Goal: Task Accomplishment & Management: Manage account settings

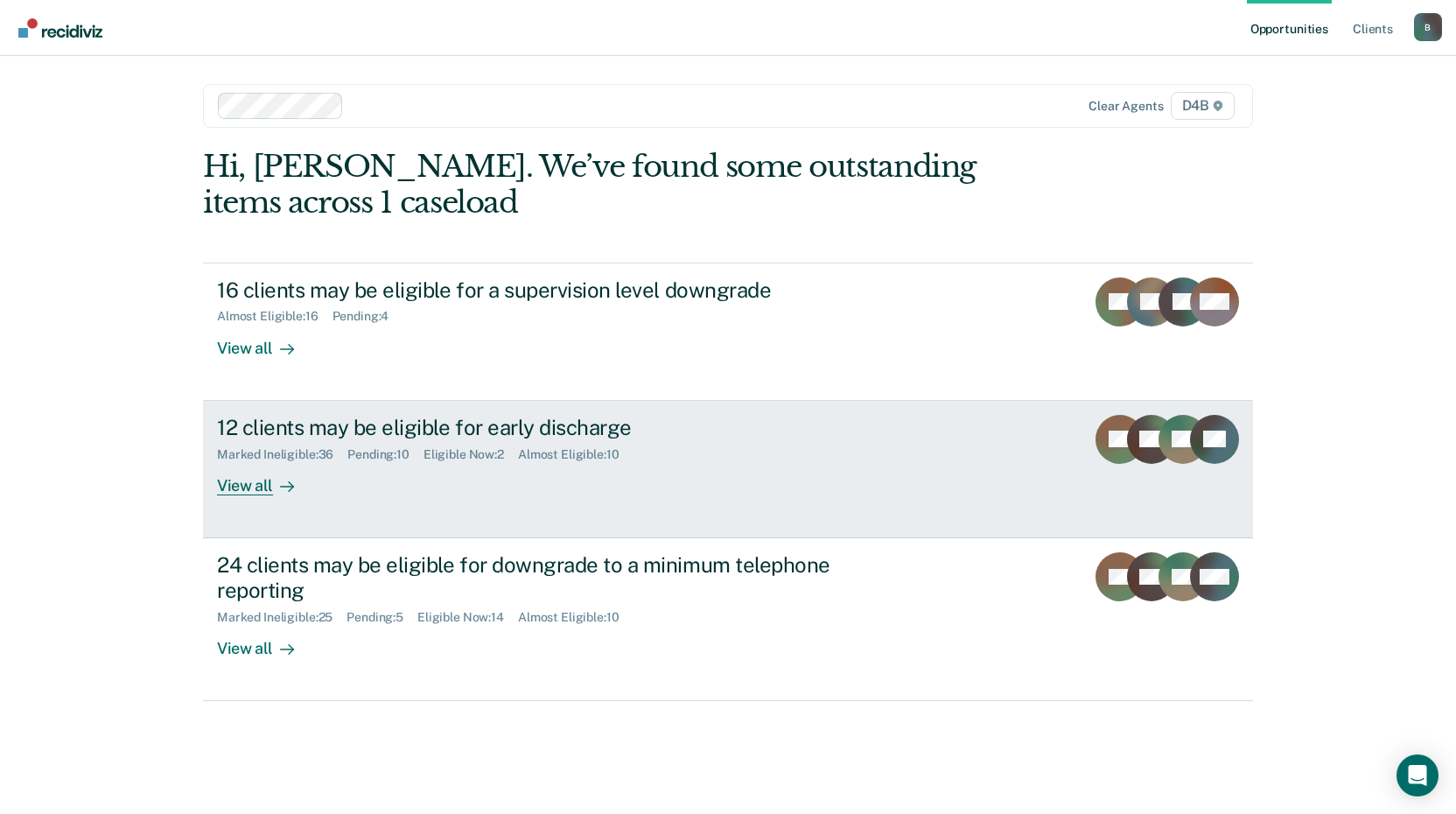
click at [242, 493] on div "View all" at bounding box center [265, 478] width 98 height 35
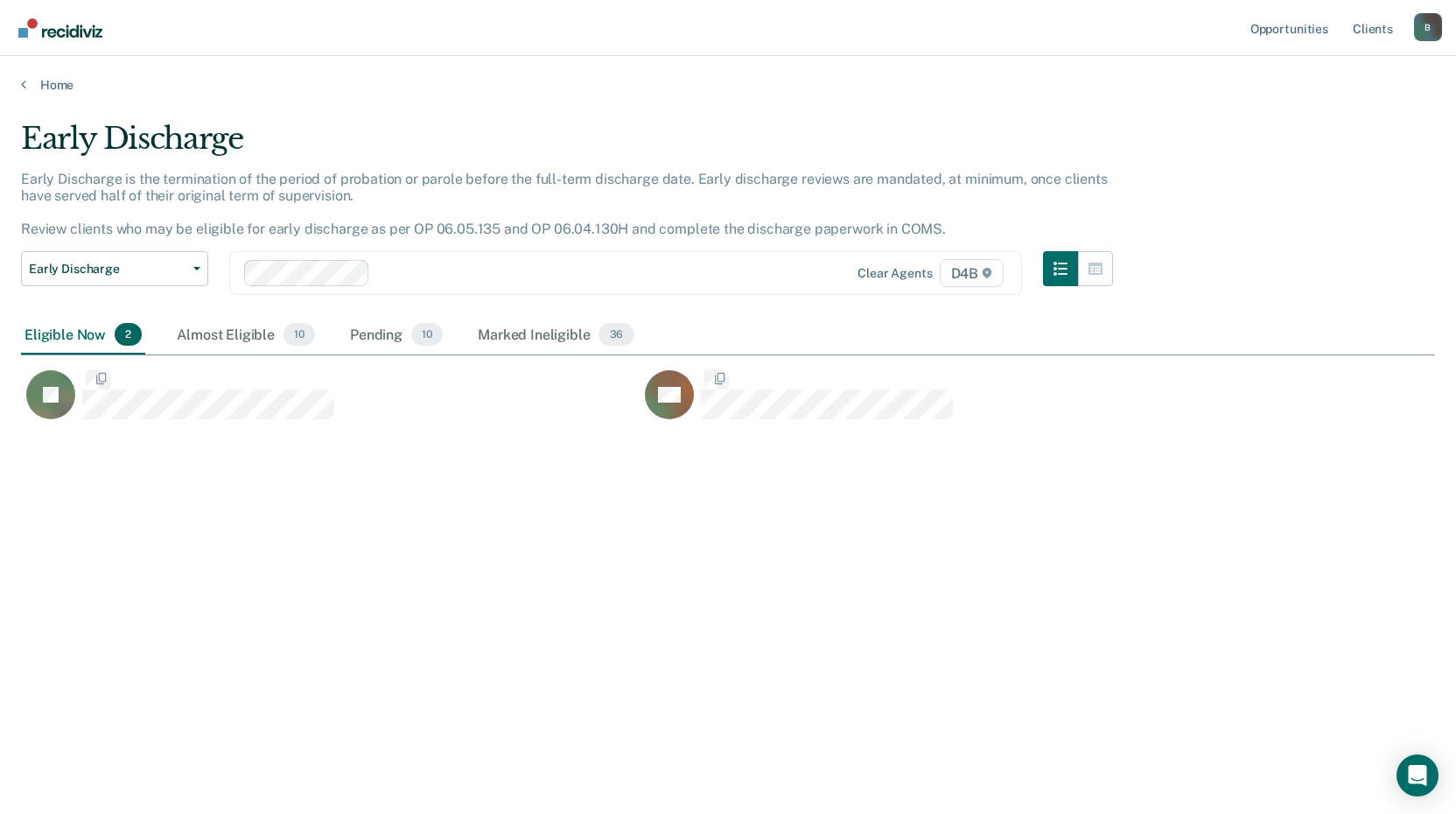
scroll to position [549, 1400]
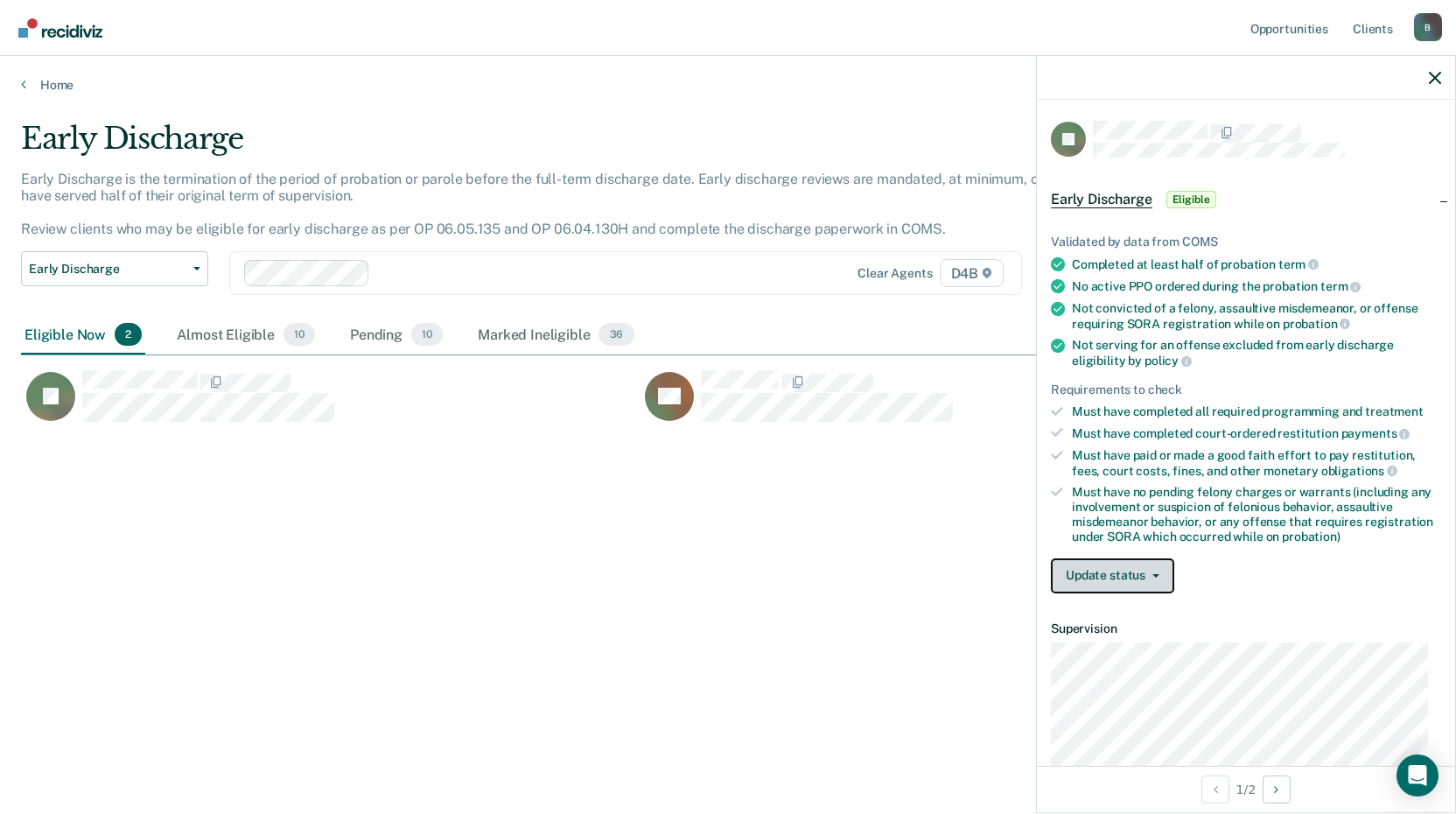
click at [1111, 571] on button "Update status" at bounding box center [1112, 576] width 123 height 35
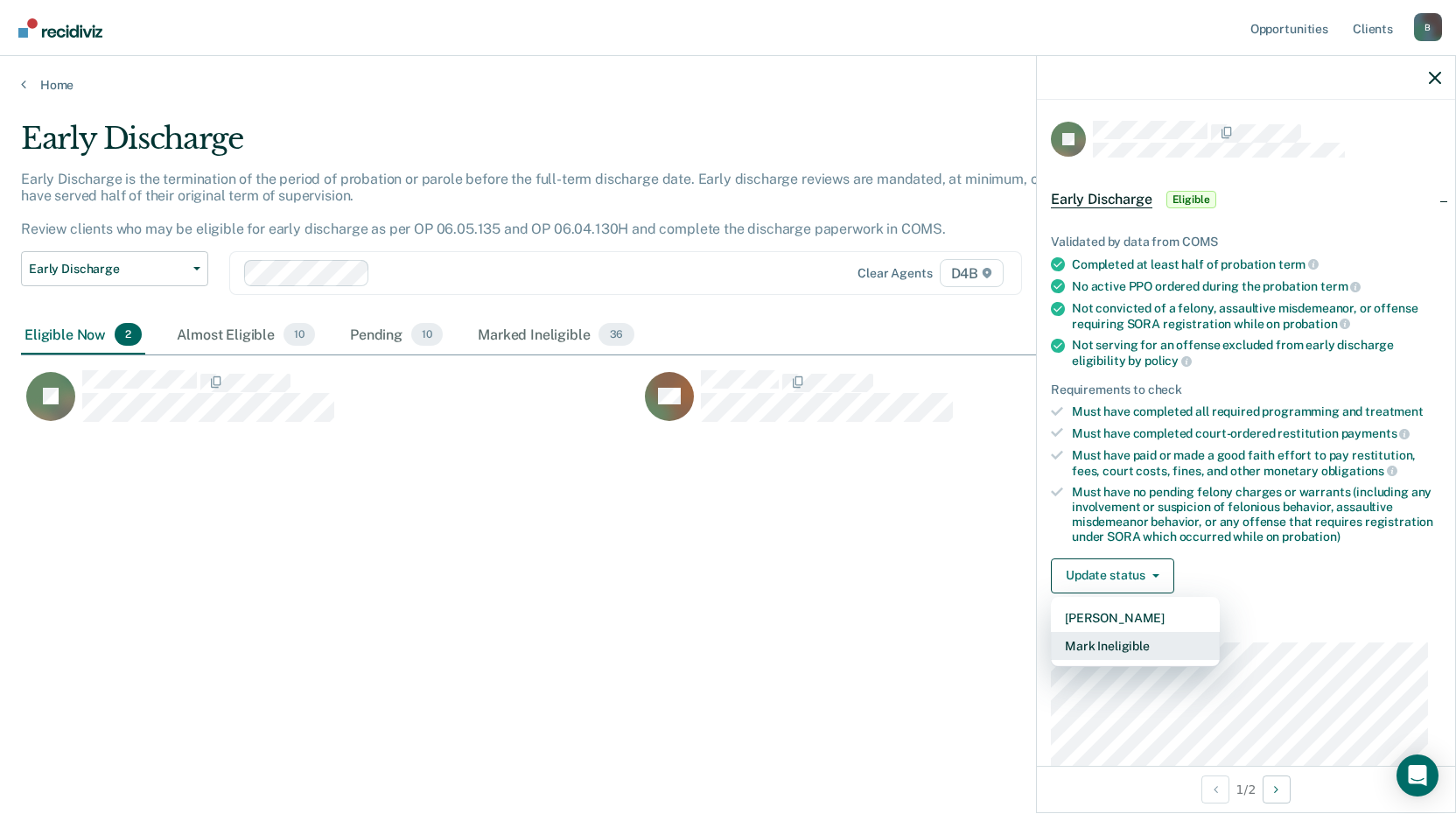
click at [1116, 642] on button "Mark Ineligible" at bounding box center [1135, 646] width 169 height 28
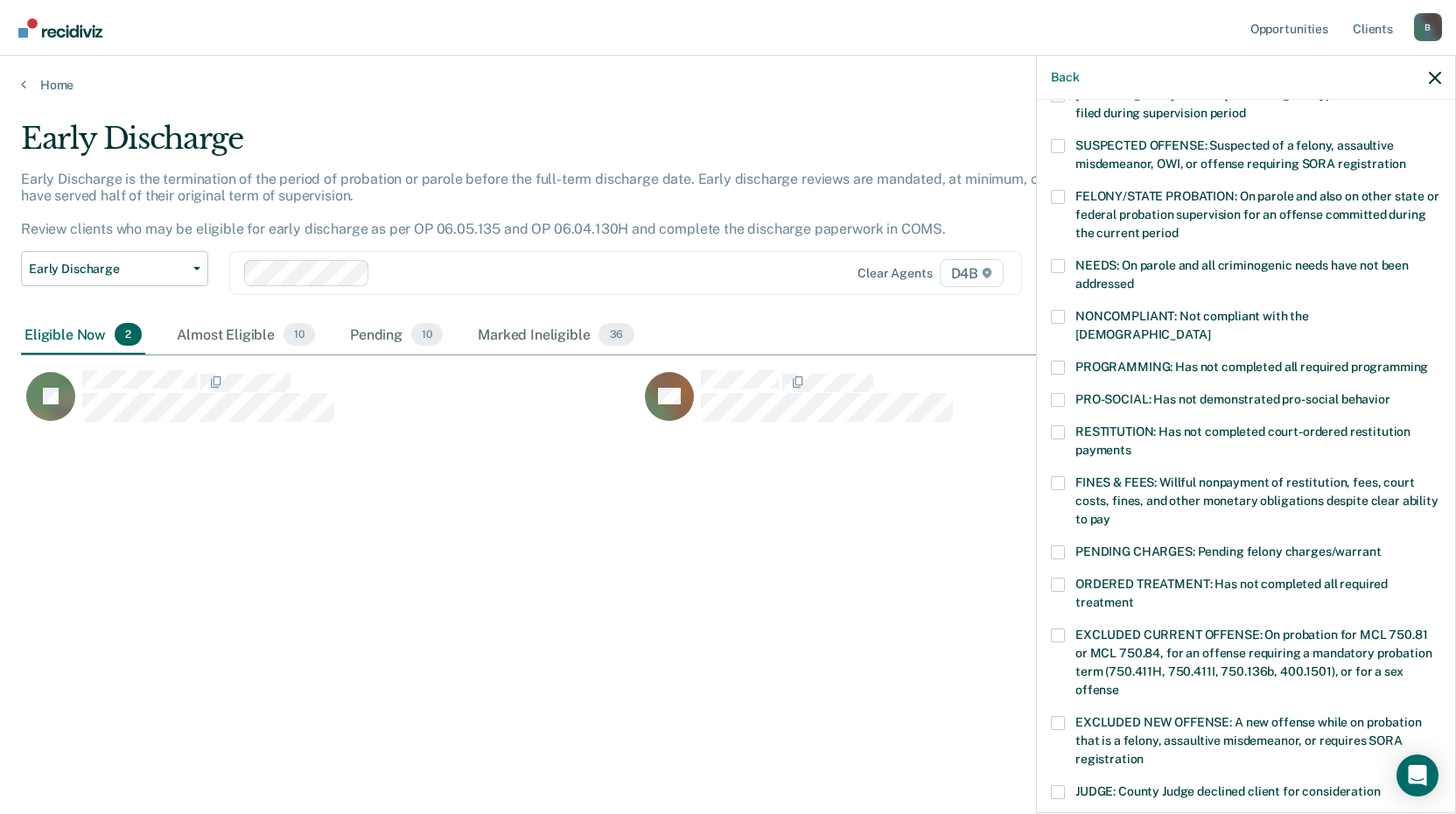
scroll to position [263, 0]
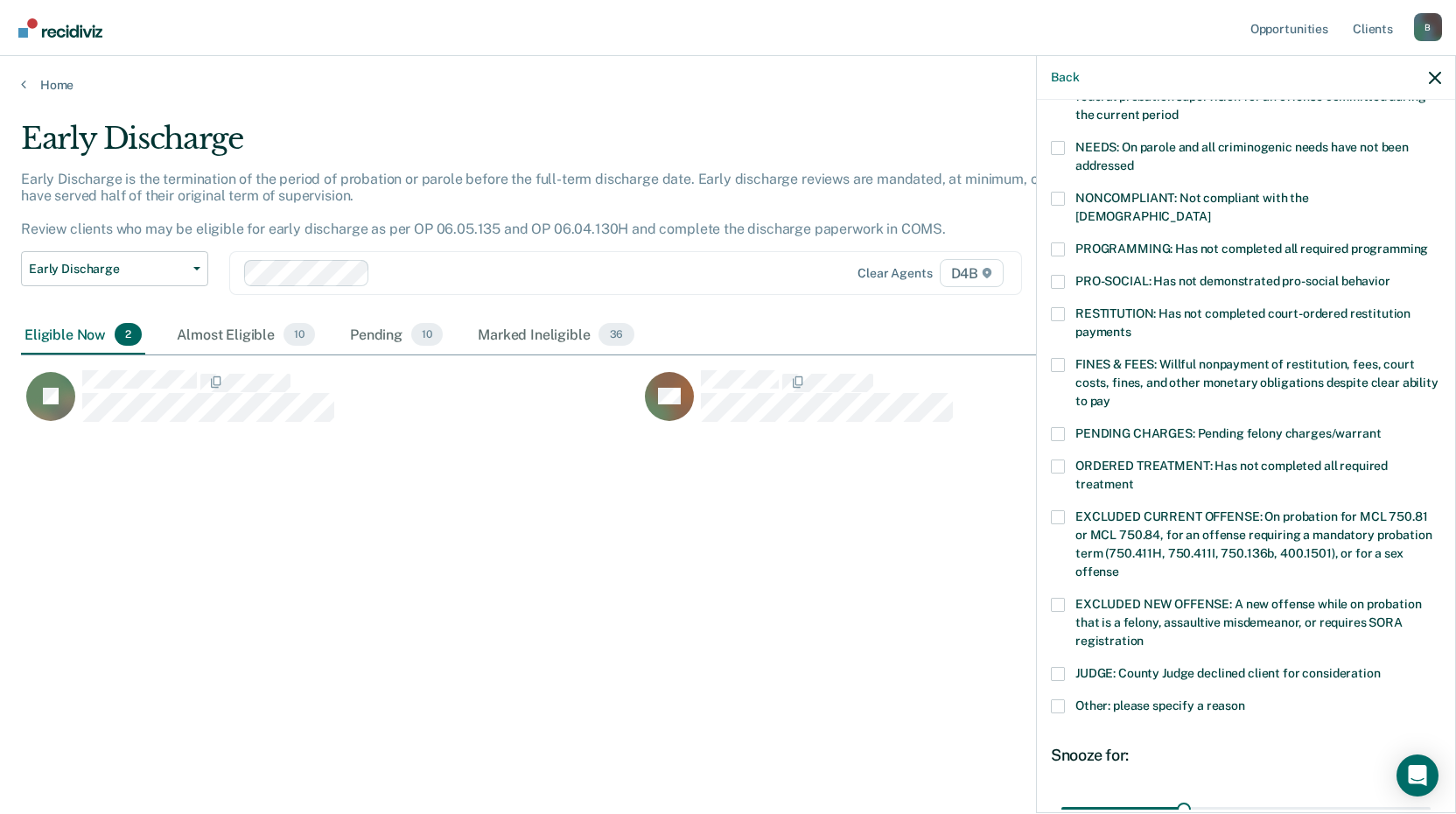
click at [1061, 242] on span at bounding box center [1058, 250] width 14 height 14
click at [1428, 242] on input "PROGRAMMING: Has not completed all required programming" at bounding box center [1428, 242] width 0 height 0
click at [1061, 699] on span at bounding box center [1058, 706] width 14 height 14
click at [1245, 699] on input "Other: please specify a reason" at bounding box center [1245, 699] width 0 height 0
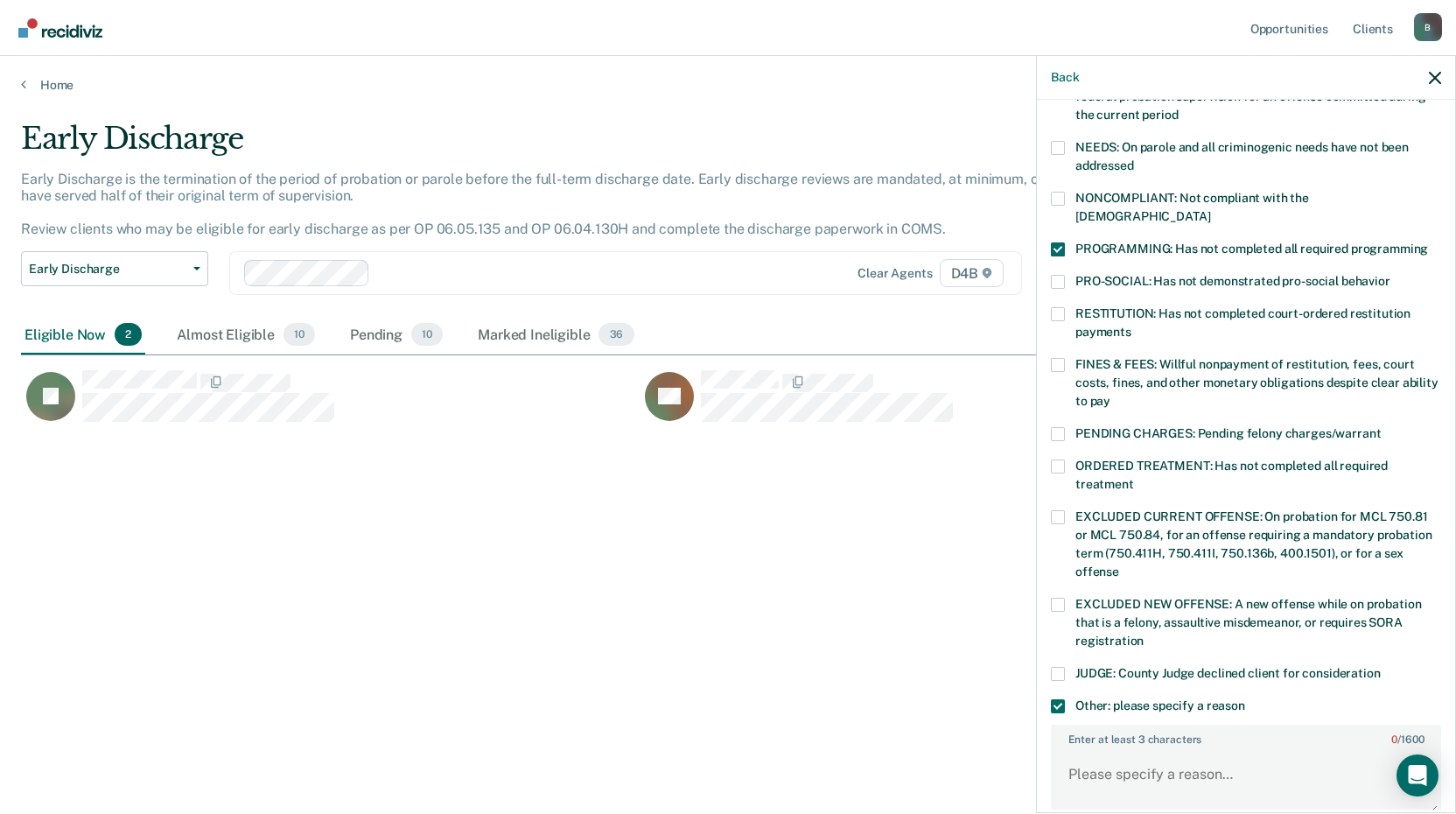
scroll to position [516, 0]
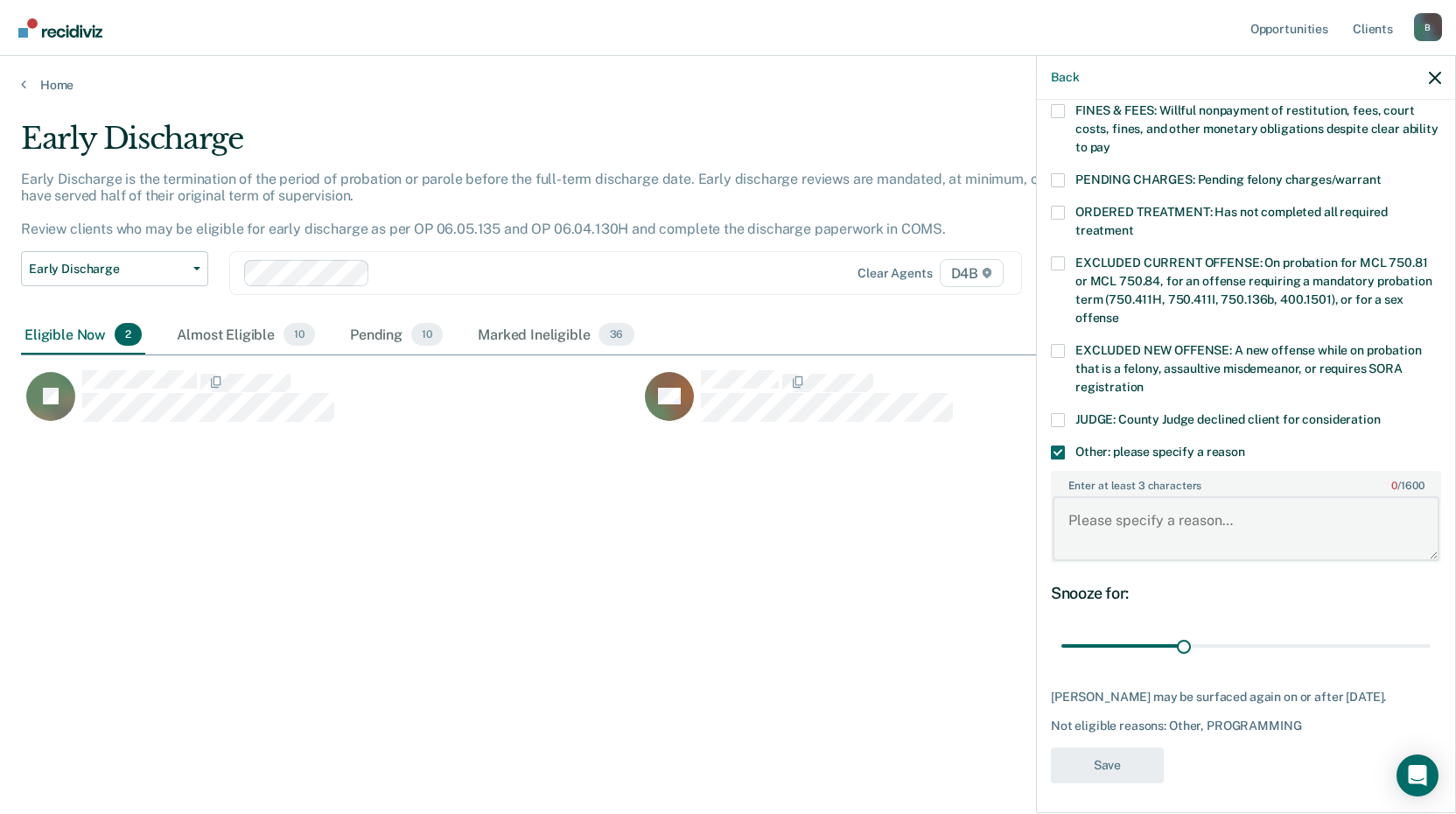
click at [1117, 499] on textarea "Enter at least 3 characters 0 / 1600" at bounding box center [1245, 528] width 387 height 65
type textarea "community service"
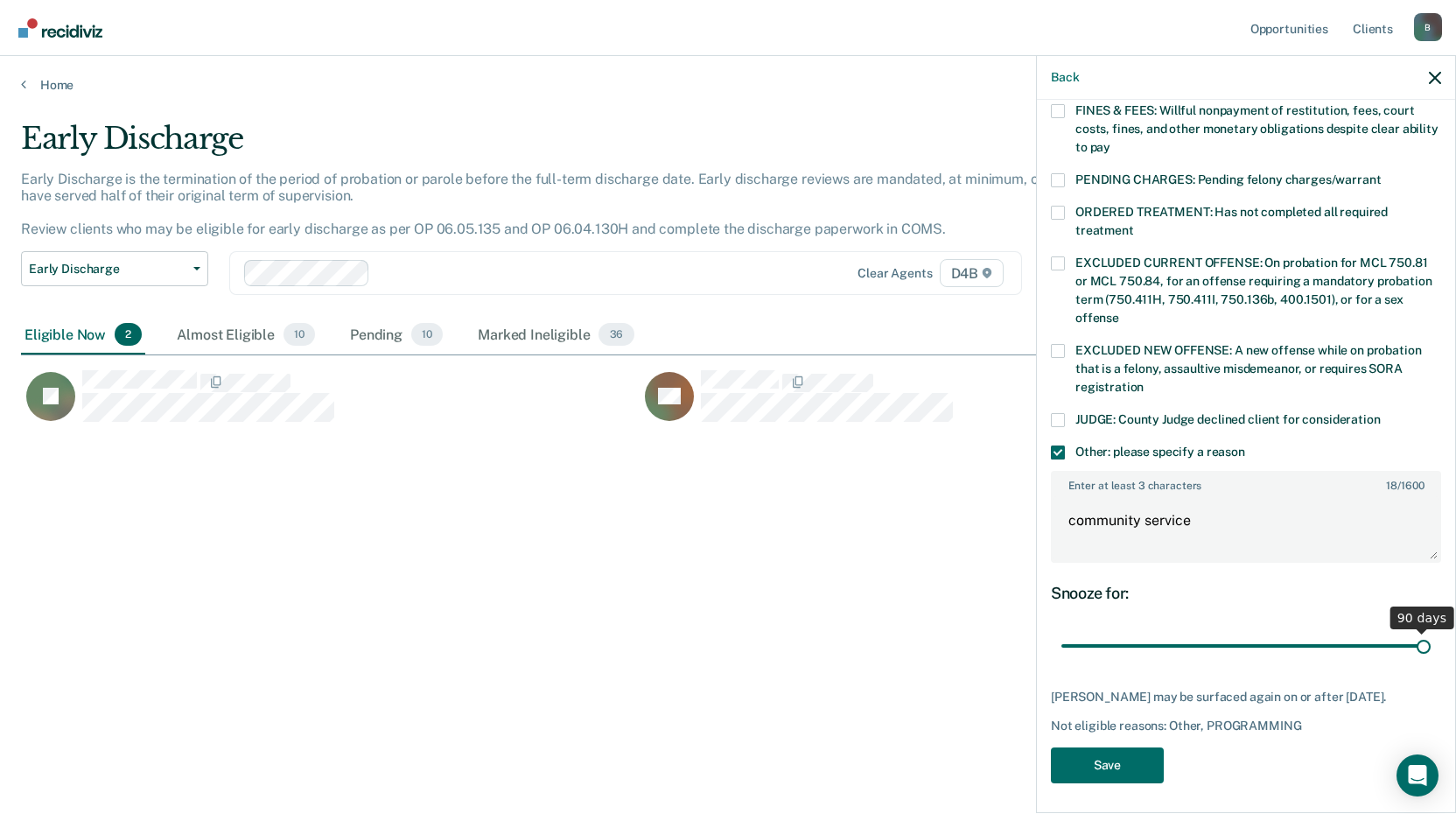
drag, startPoint x: 1178, startPoint y: 630, endPoint x: 1582, endPoint y: 630, distance: 404.0
type input "90"
click at [1430, 631] on input "range" at bounding box center [1245, 646] width 369 height 31
click at [1126, 763] on button "Save" at bounding box center [1107, 765] width 113 height 36
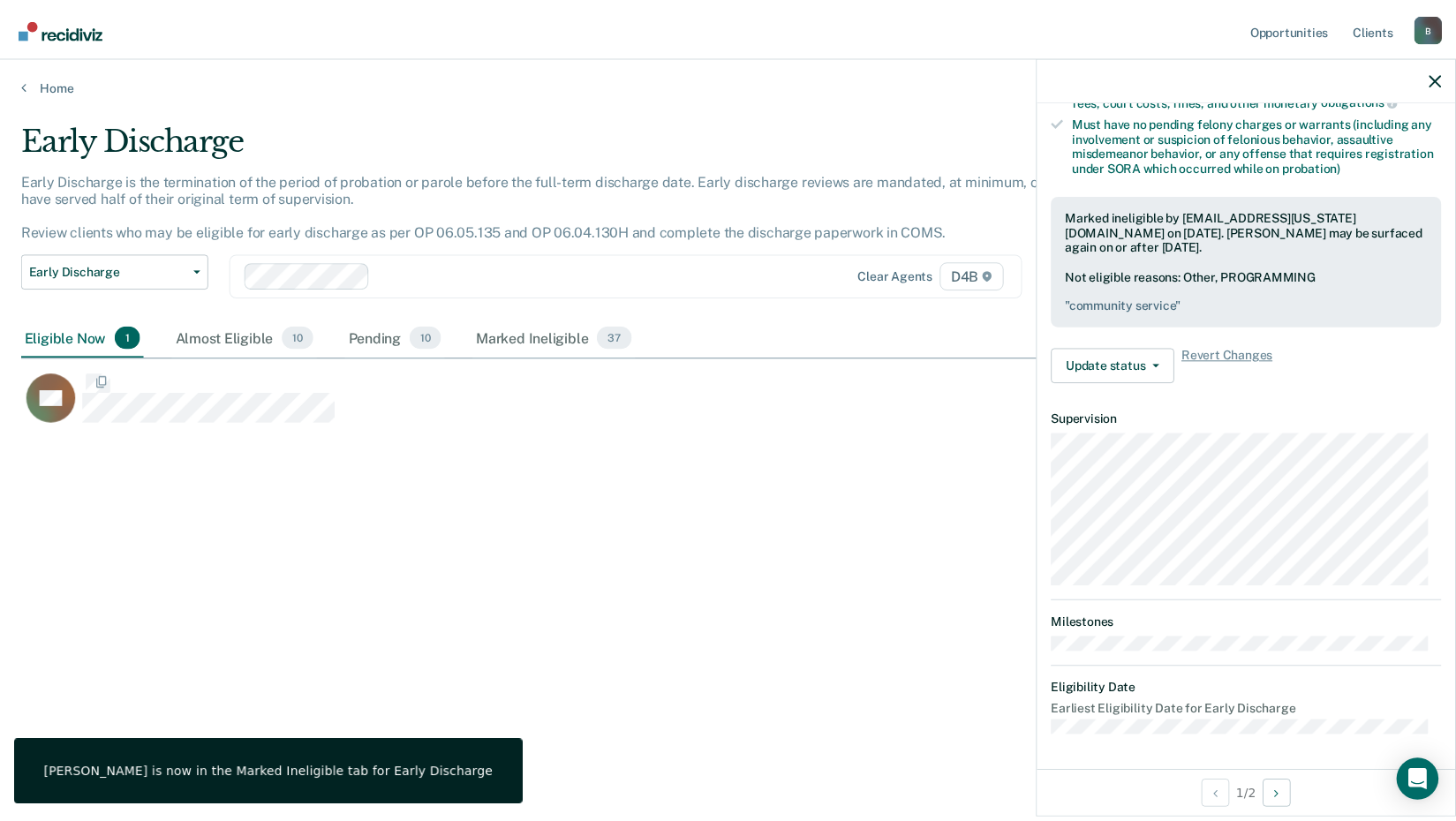
scroll to position [372, 0]
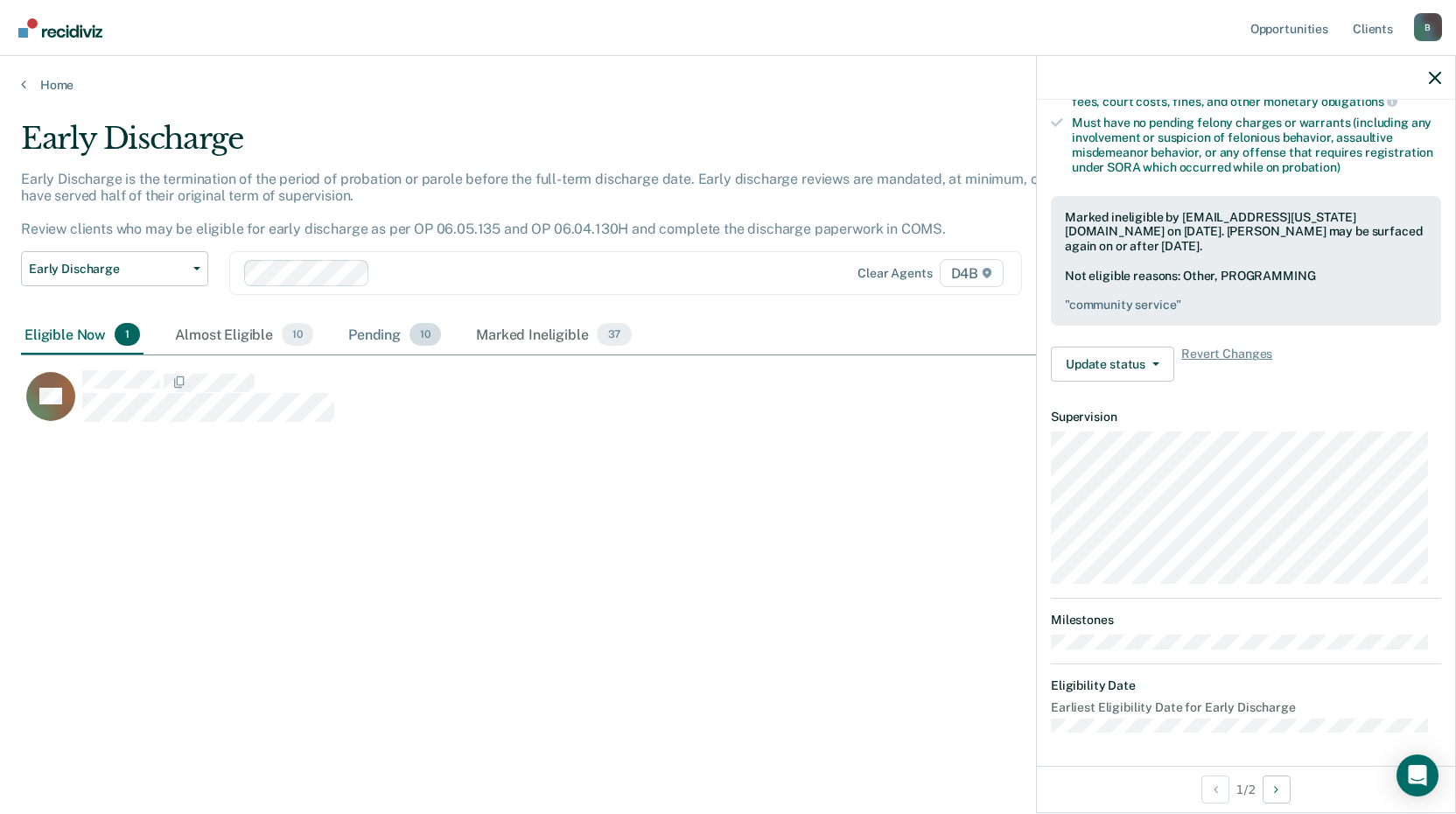
click at [371, 339] on div "Pending 10" at bounding box center [395, 335] width 100 height 39
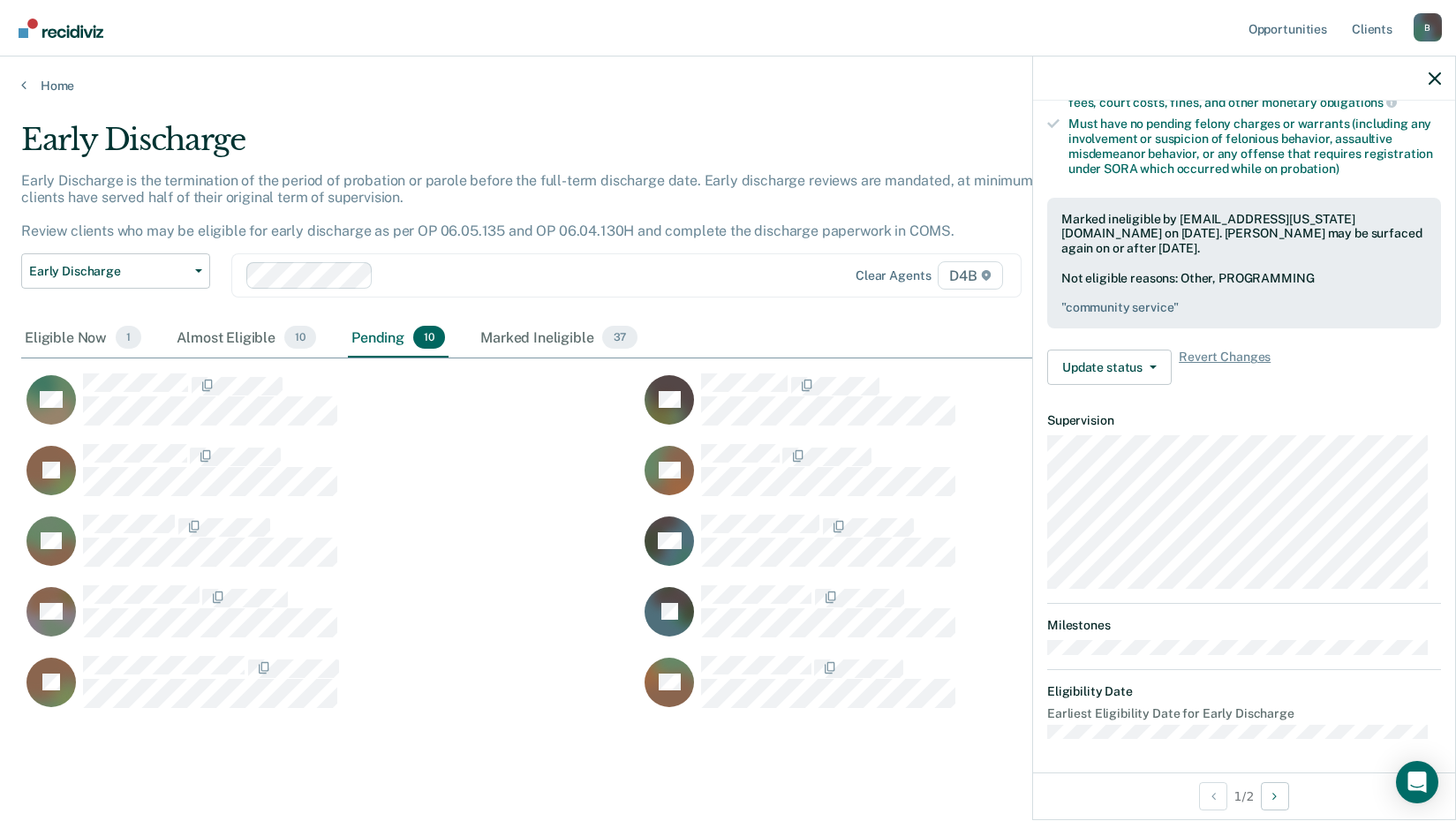
scroll to position [585, 1400]
click at [187, 340] on div "Almost Eligible 10" at bounding box center [246, 338] width 146 height 39
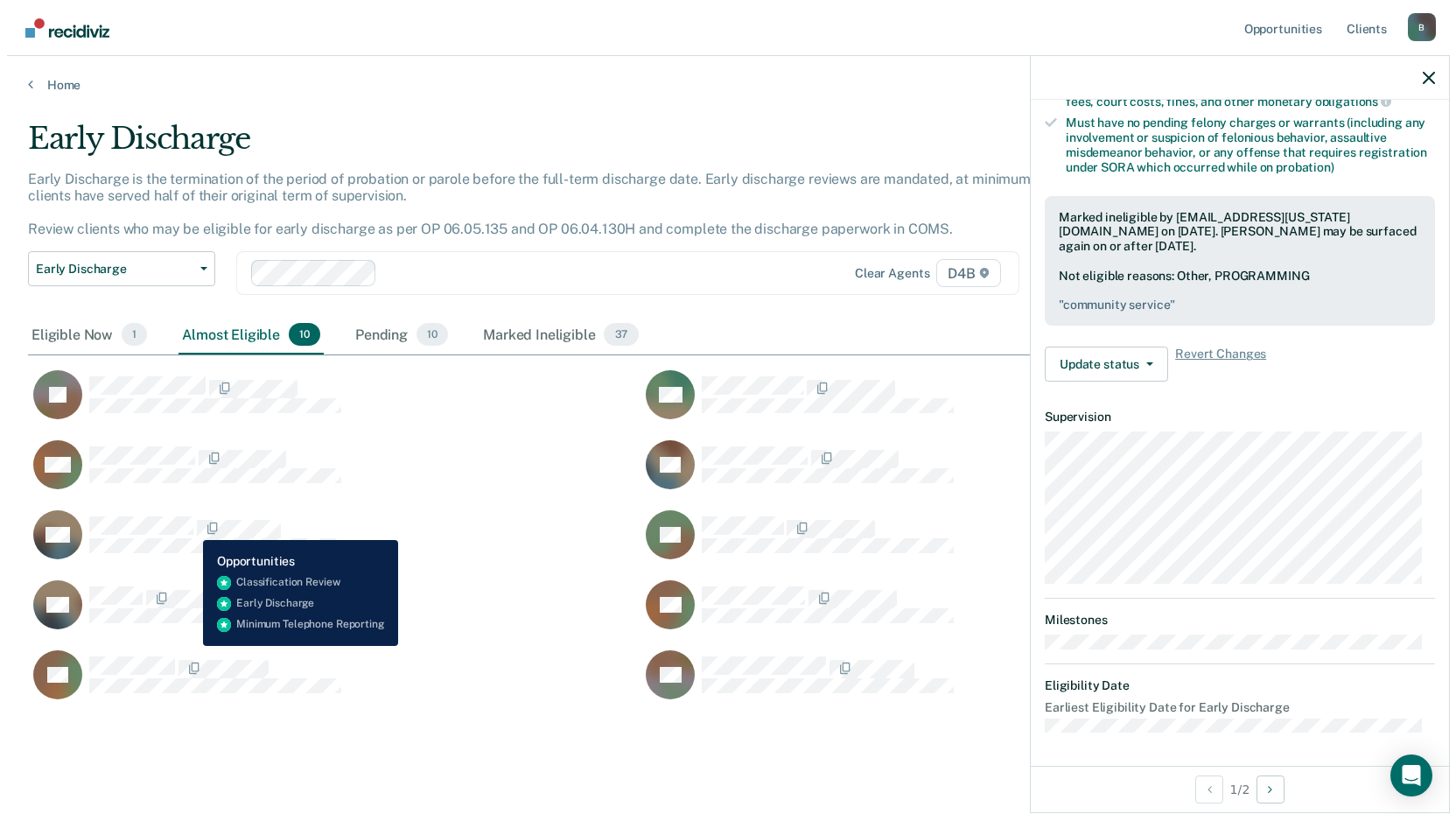
scroll to position [229, 0]
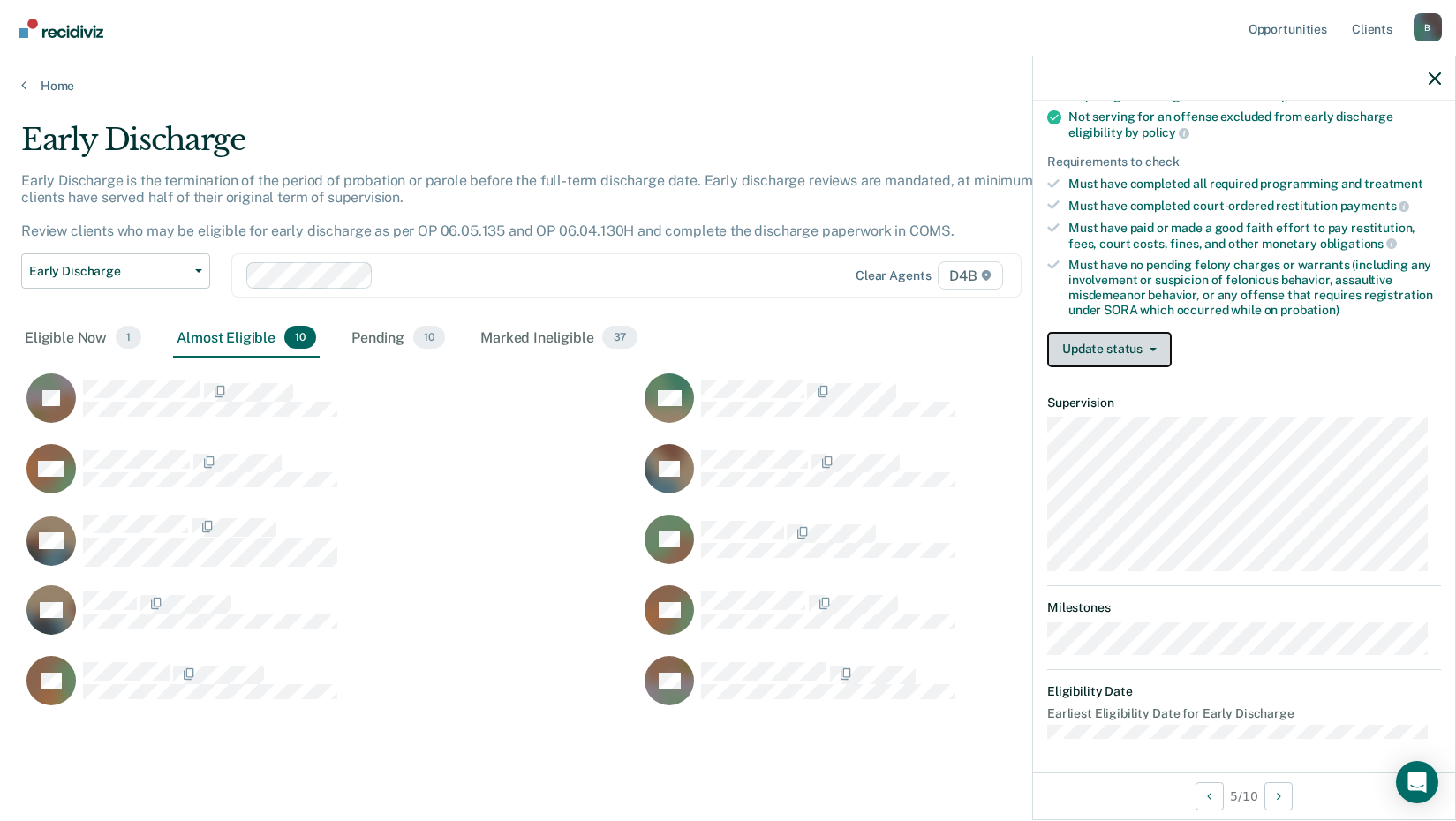
click at [1158, 347] on button "Update status" at bounding box center [1109, 350] width 124 height 36
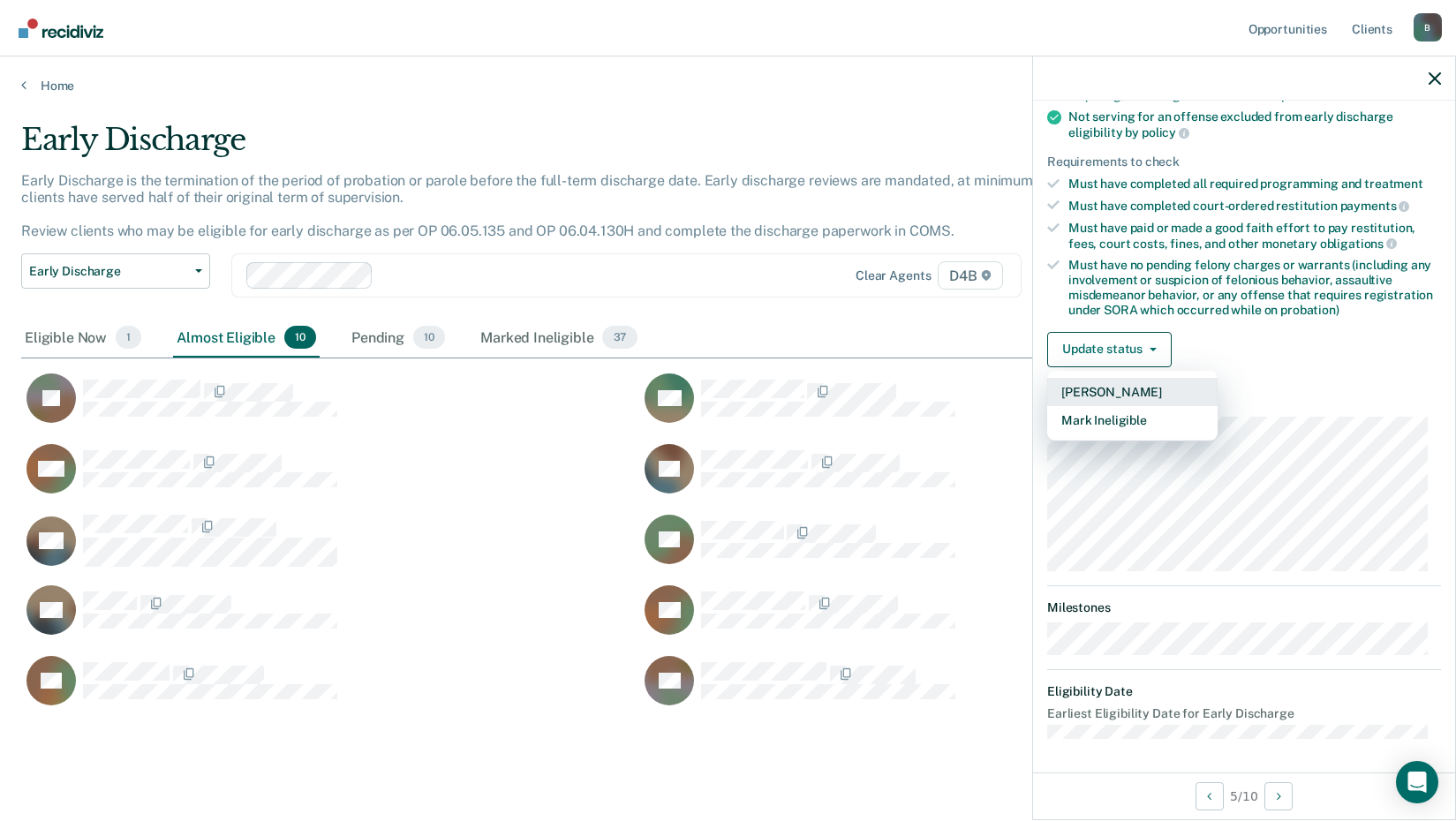
click at [1126, 387] on button "[PERSON_NAME]" at bounding box center [1132, 392] width 171 height 29
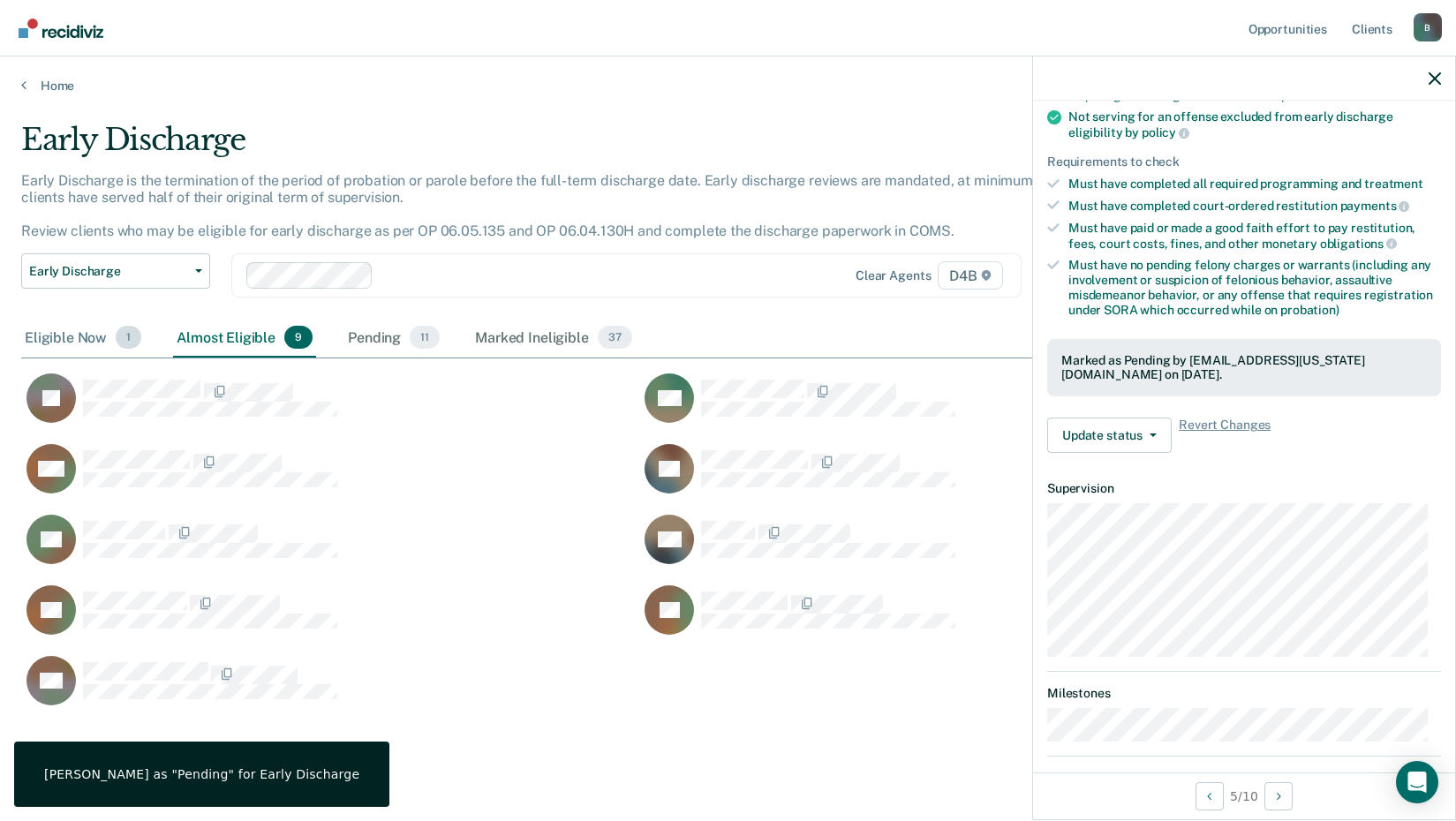
click at [76, 336] on div "Eligible Now 1" at bounding box center [83, 338] width 123 height 39
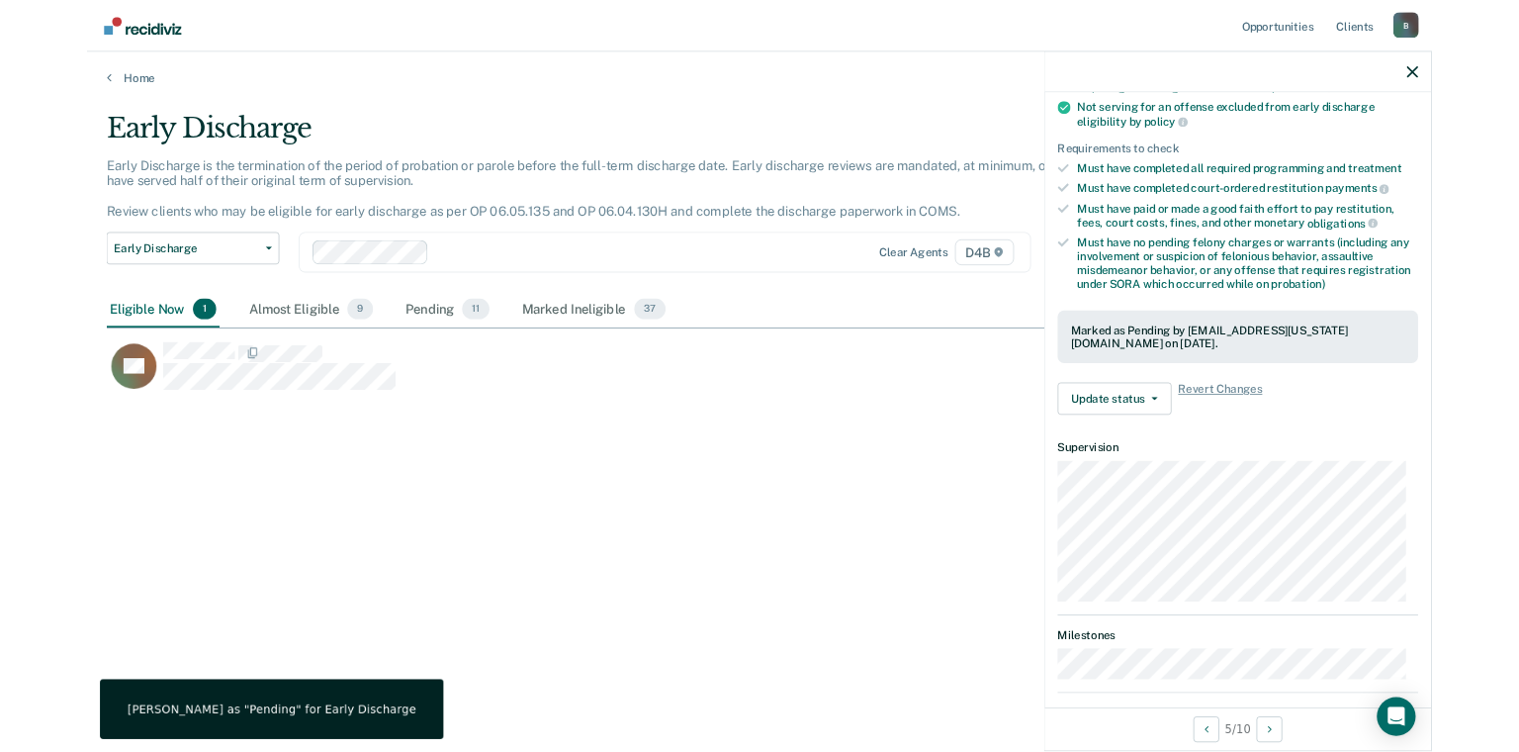
scroll to position [16, 16]
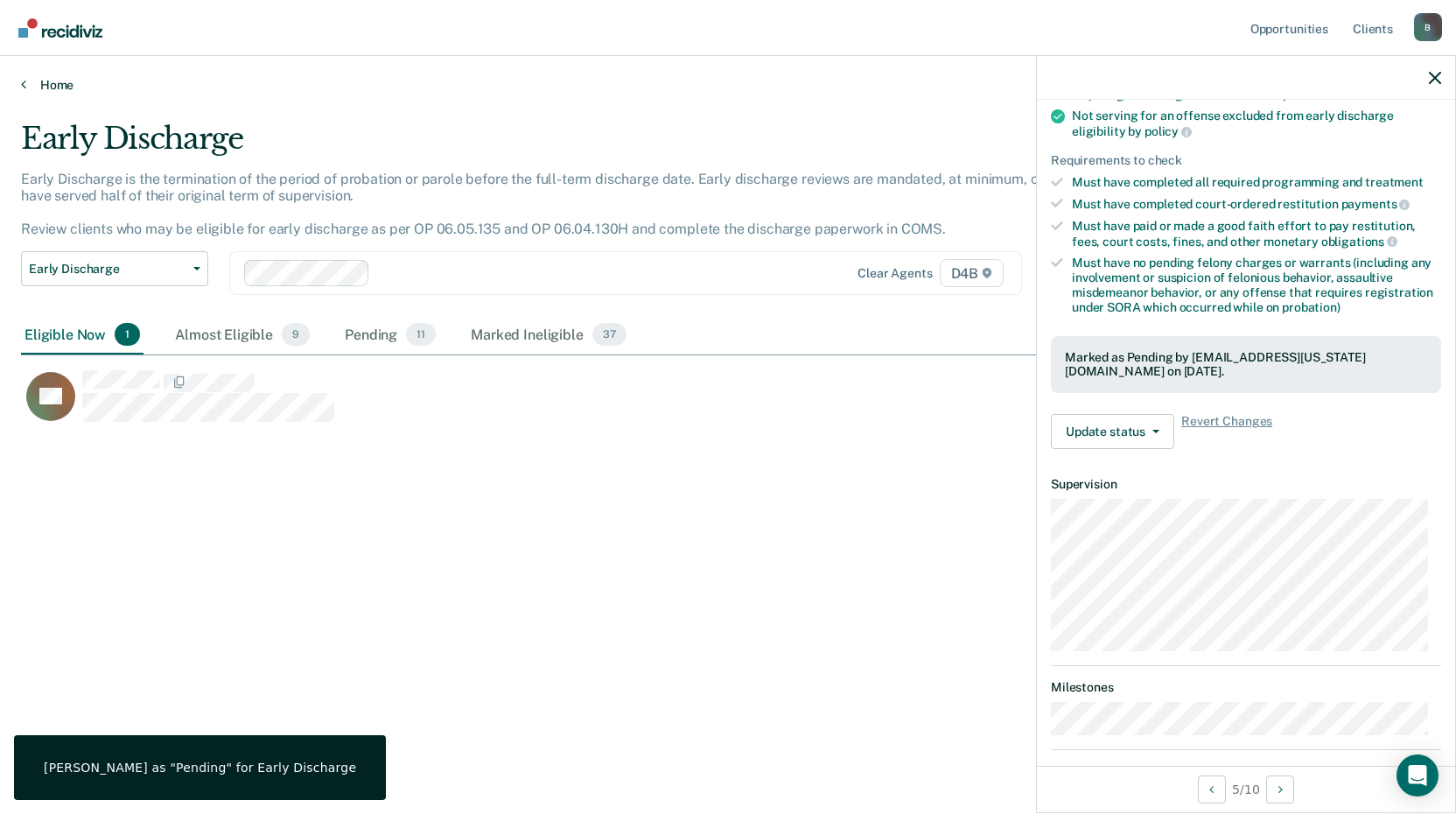
click at [23, 81] on icon at bounding box center [24, 84] width 5 height 14
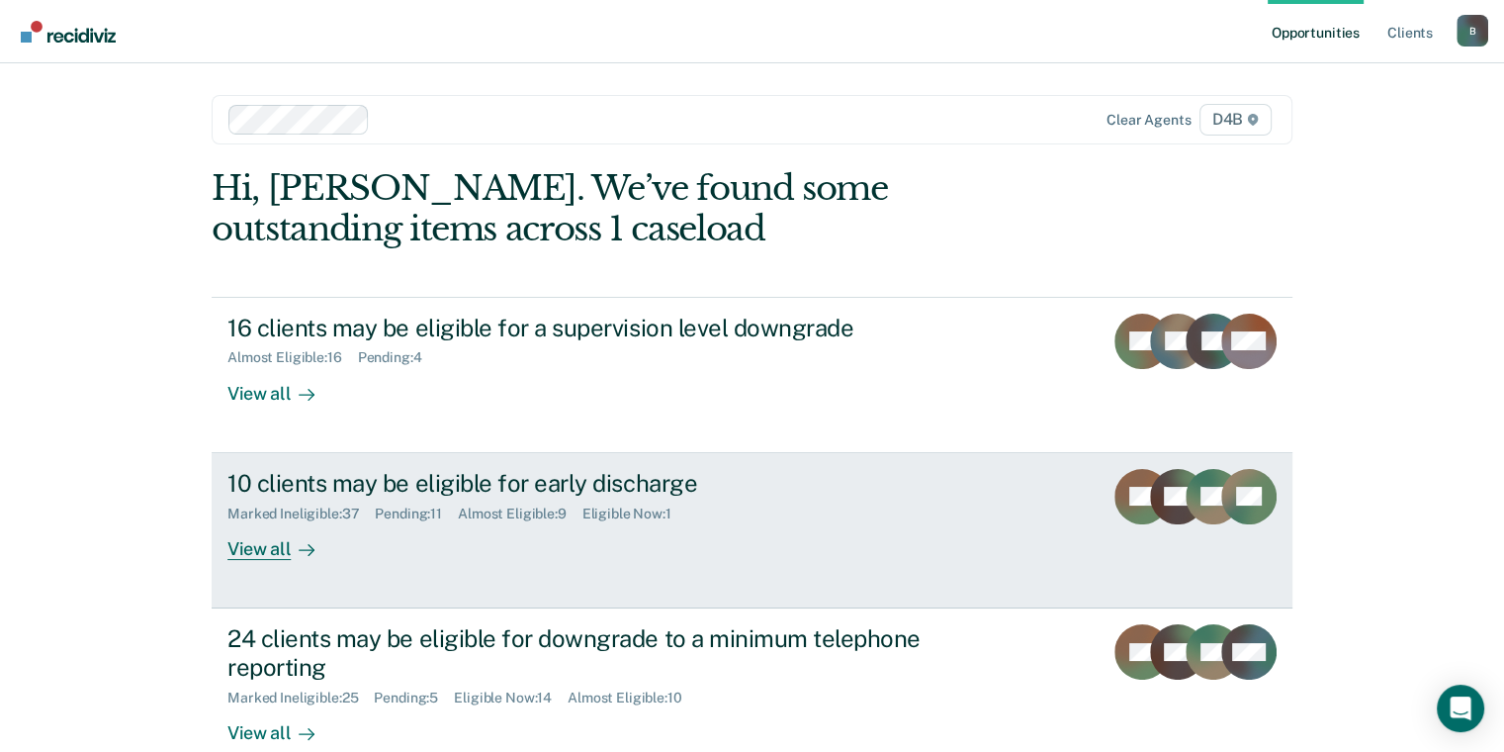
click at [277, 542] on div "View all" at bounding box center [282, 540] width 111 height 39
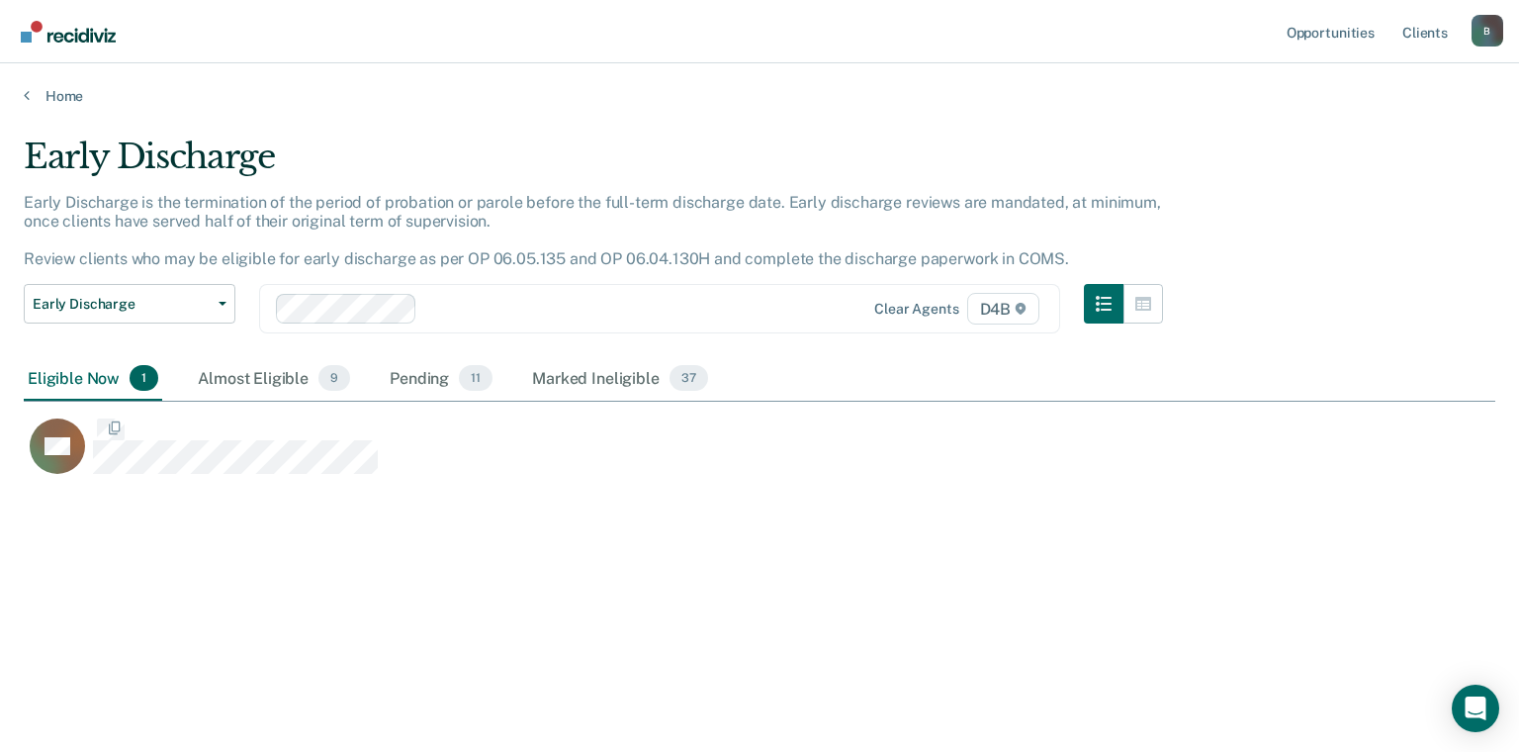
scroll to position [451, 1456]
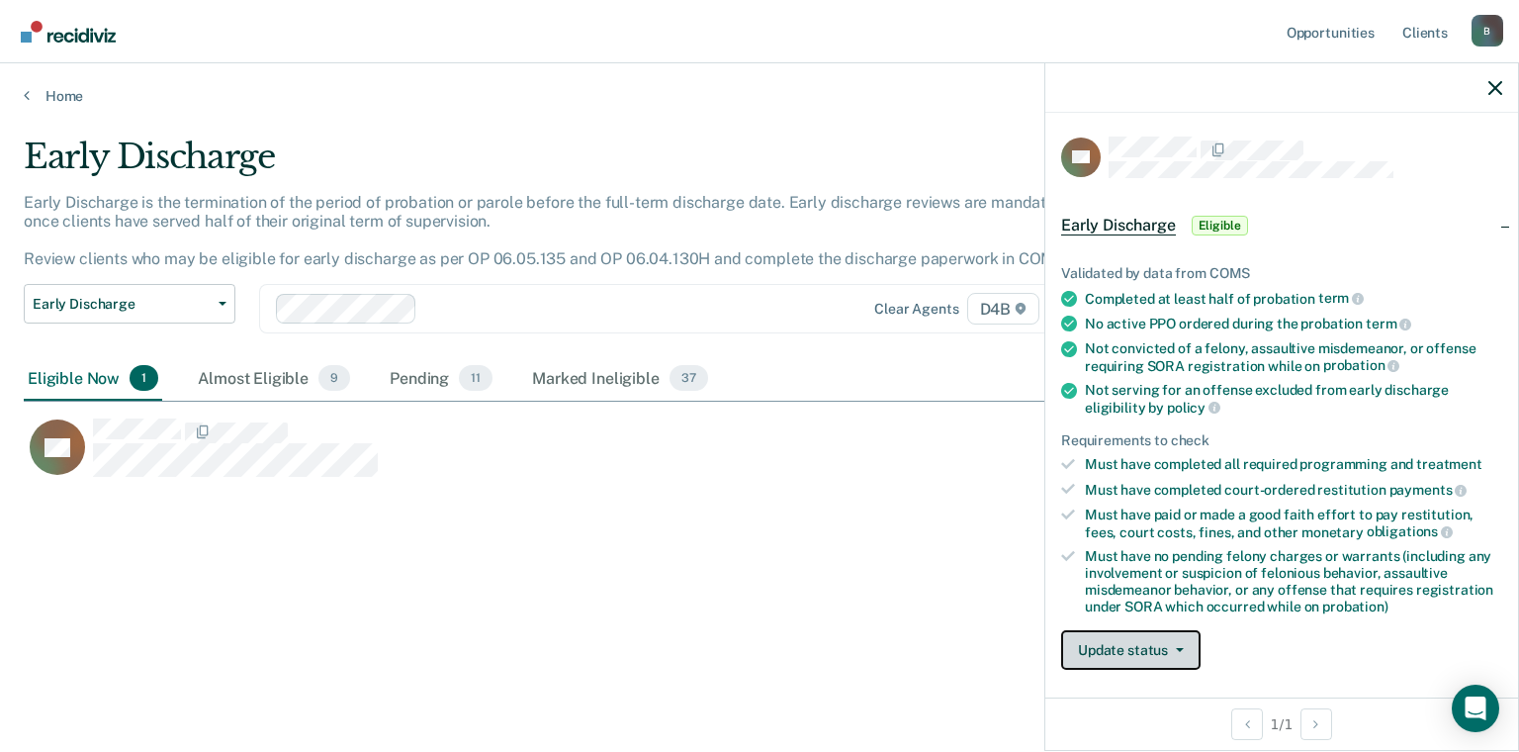
click at [1149, 646] on button "Update status" at bounding box center [1130, 650] width 139 height 40
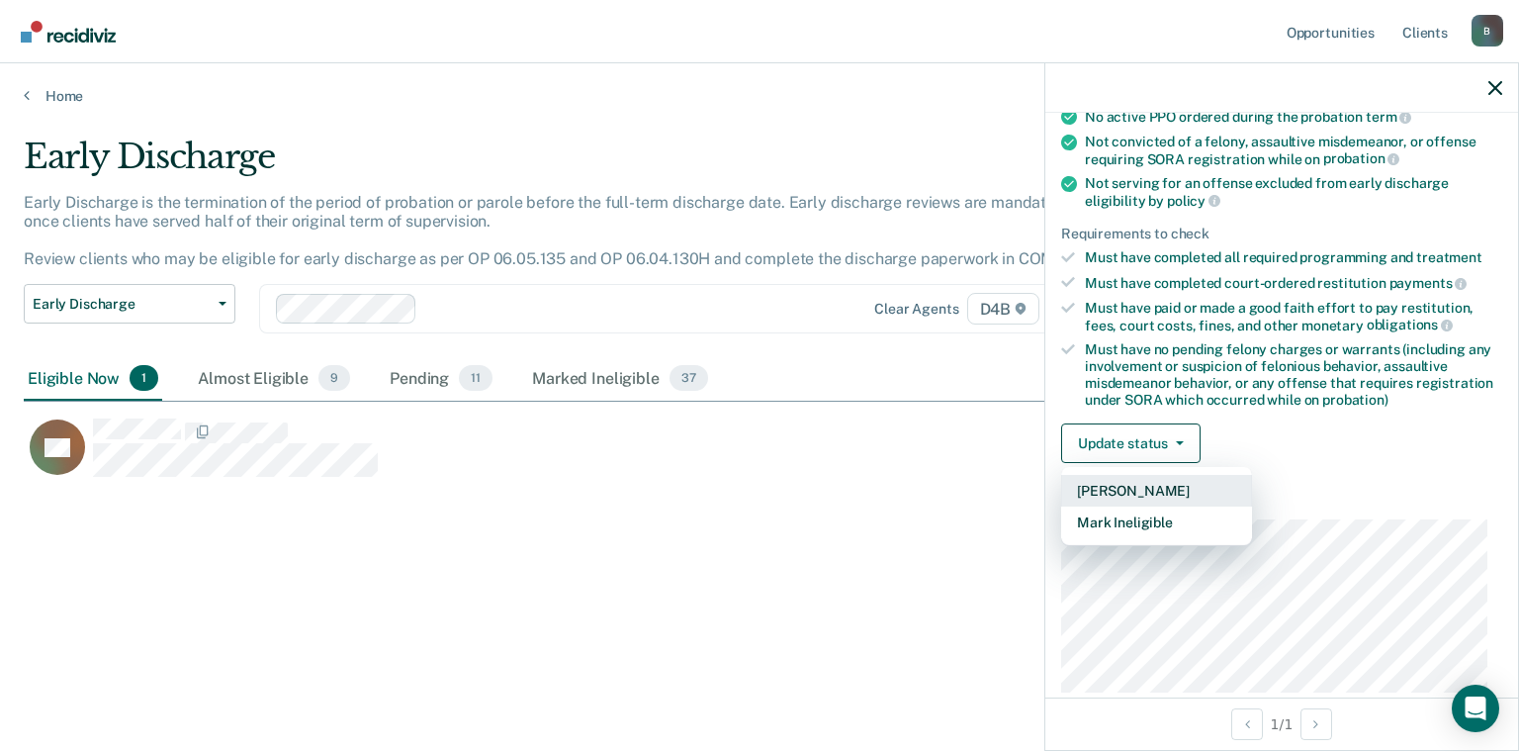
scroll to position [306, 0]
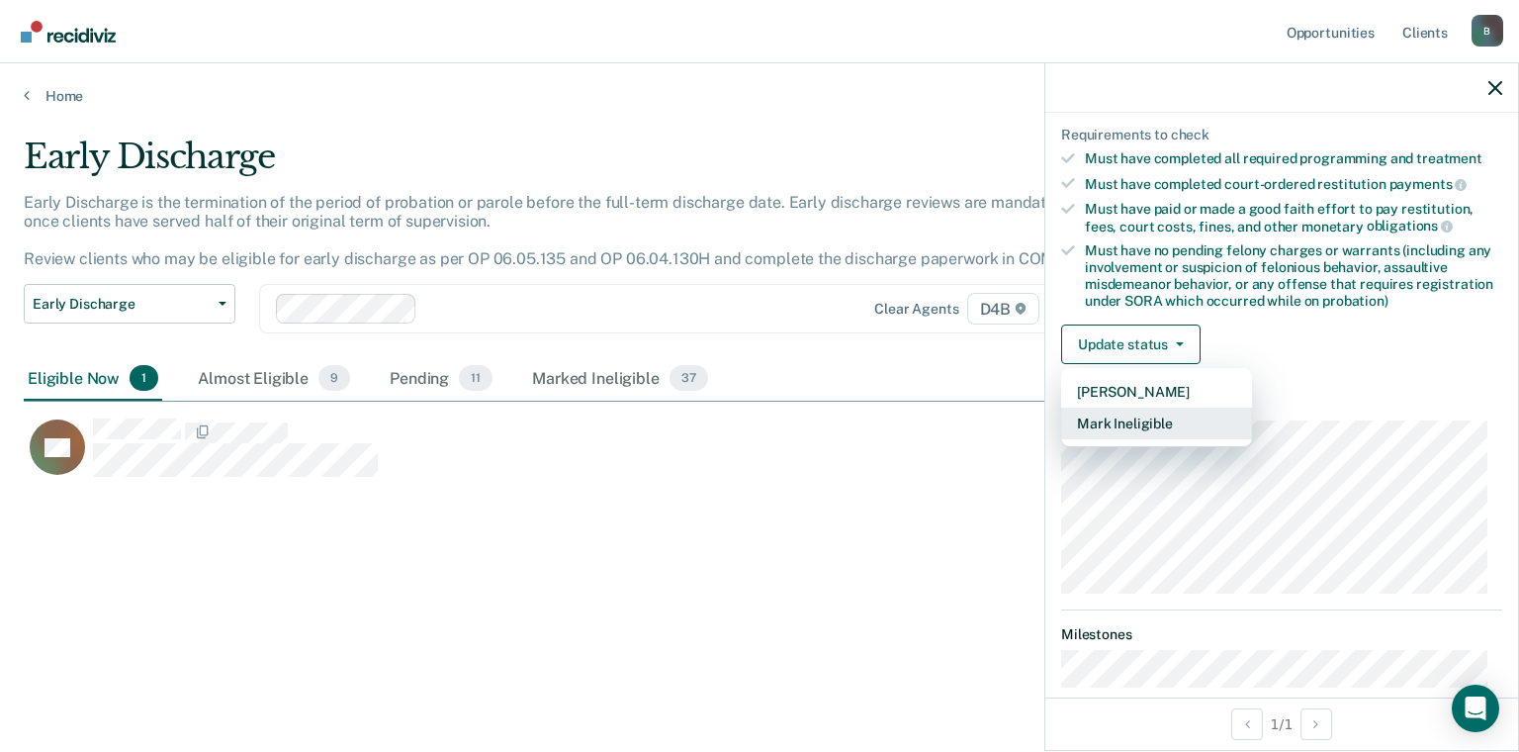
click at [1149, 413] on button "Mark Ineligible" at bounding box center [1156, 423] width 191 height 32
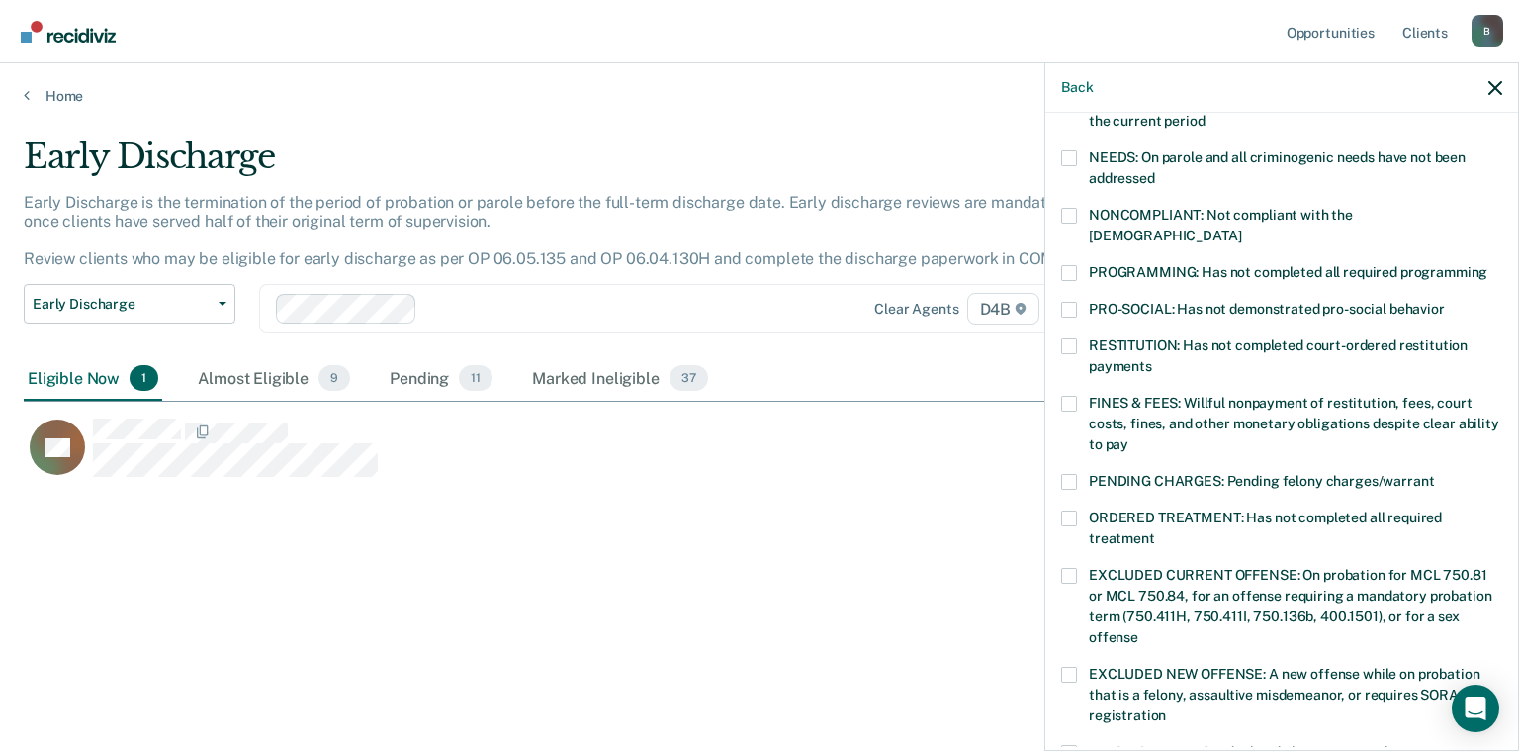
click at [1074, 265] on span at bounding box center [1069, 273] width 16 height 16
click at [1487, 265] on input "PROGRAMMING: Has not completed all required programming" at bounding box center [1487, 265] width 0 height 0
click at [1076, 396] on label "FINES & FEES: Willful nonpayment of restitution, fees, court costs, fines, and …" at bounding box center [1281, 427] width 441 height 62
click at [1128, 437] on input "FINES & FEES: Willful nonpayment of restitution, fees, court costs, fines, and …" at bounding box center [1128, 437] width 0 height 0
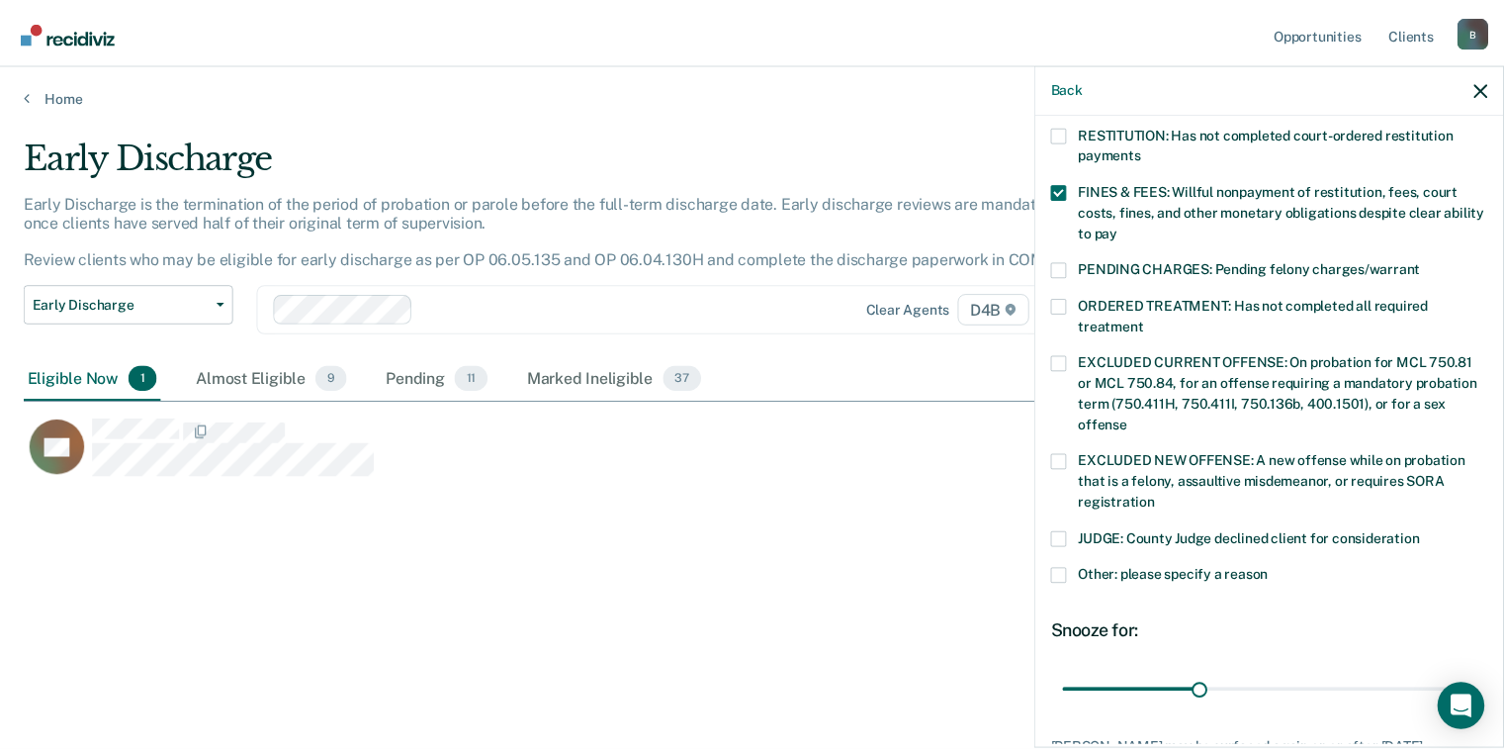
scroll to position [630, 0]
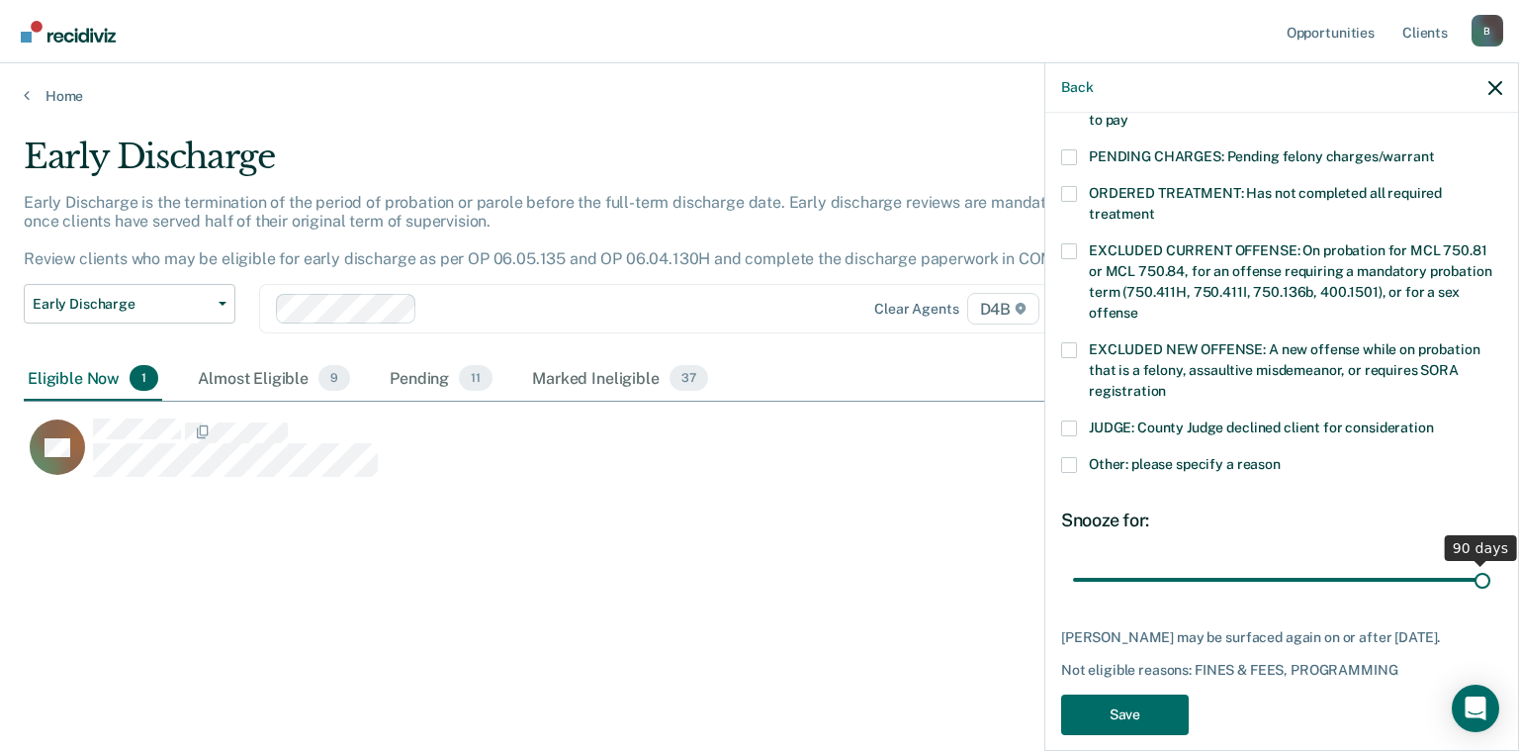
drag, startPoint x: 1202, startPoint y: 563, endPoint x: 1559, endPoint y: 560, distance: 357.0
type input "90"
click at [1490, 563] on input "range" at bounding box center [1281, 580] width 417 height 35
click at [1183, 694] on button "Save" at bounding box center [1125, 714] width 128 height 41
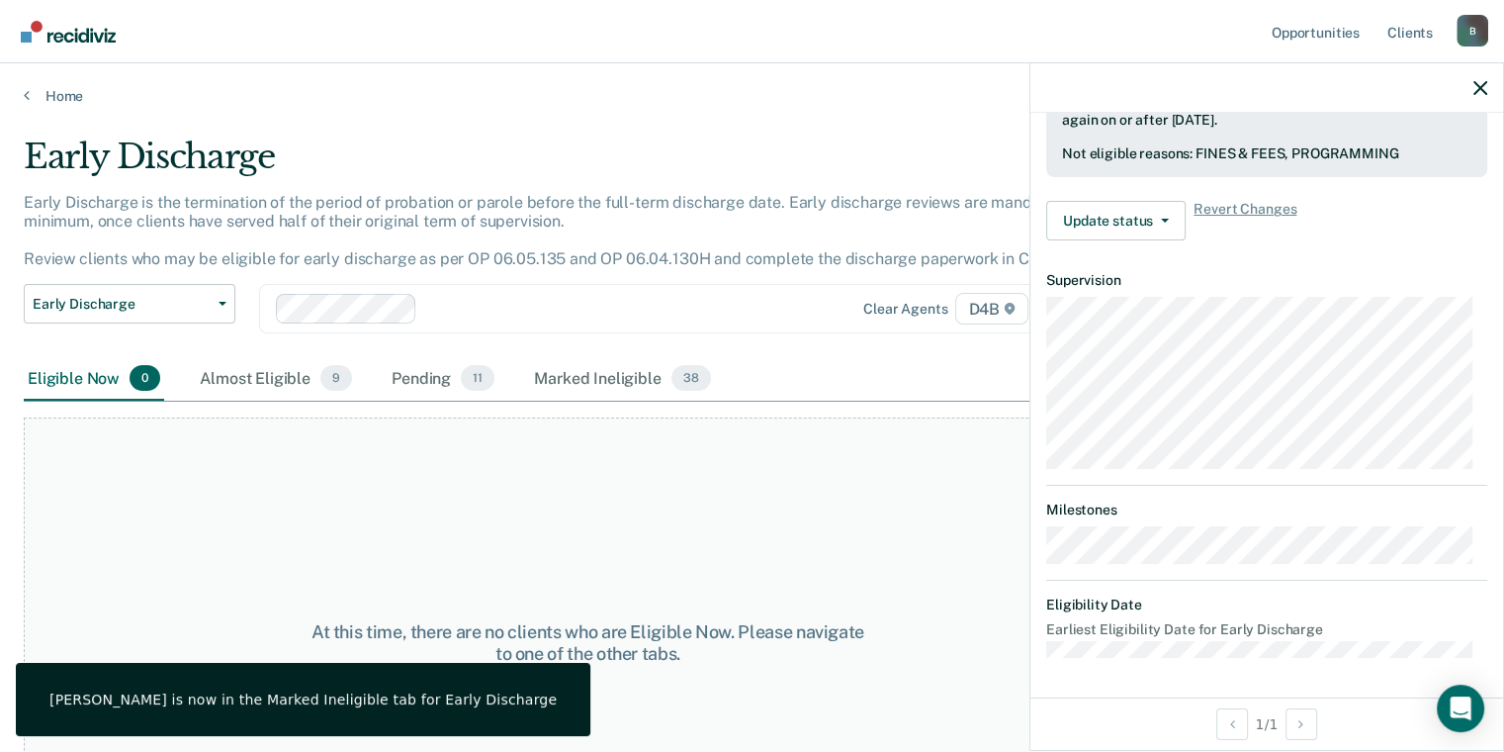
scroll to position [569, 0]
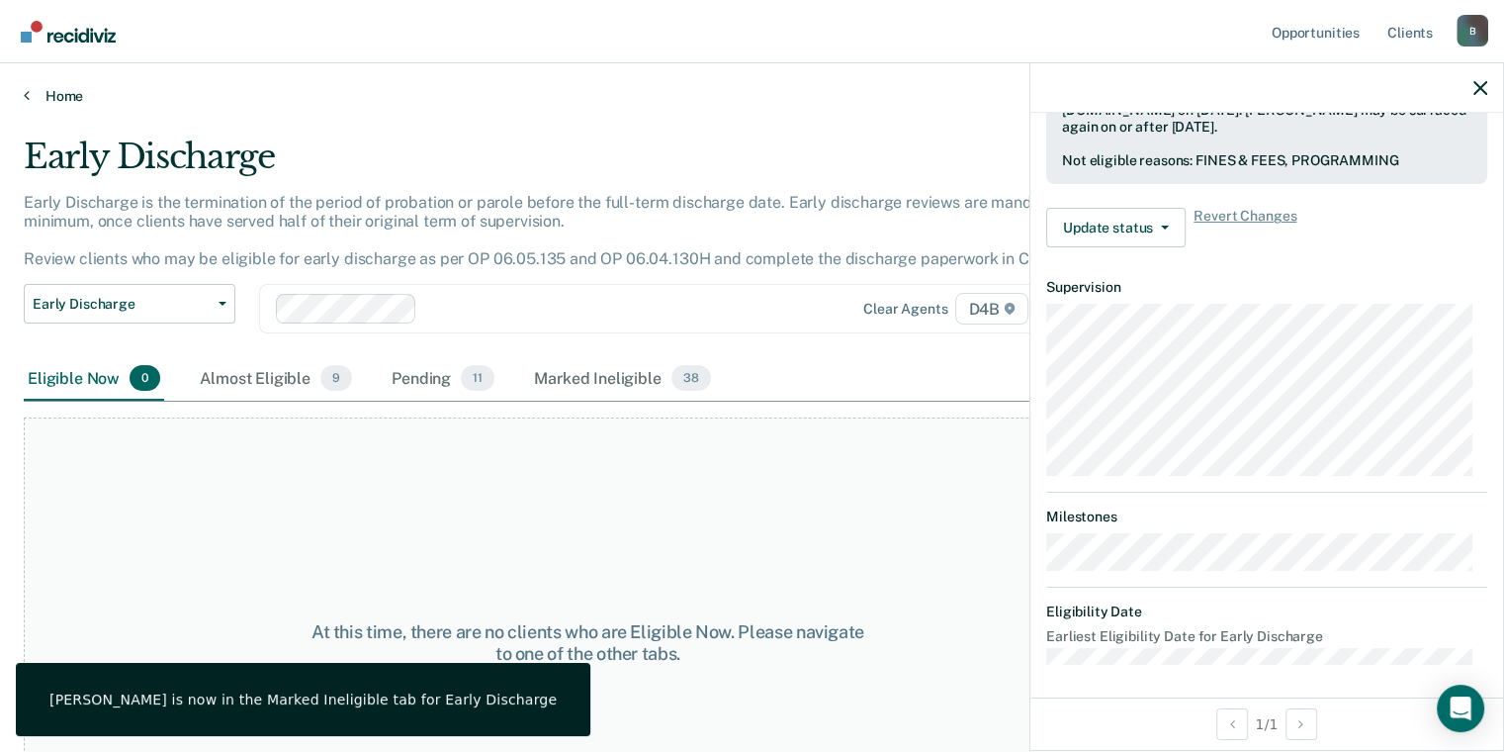
click at [28, 96] on icon at bounding box center [27, 95] width 6 height 16
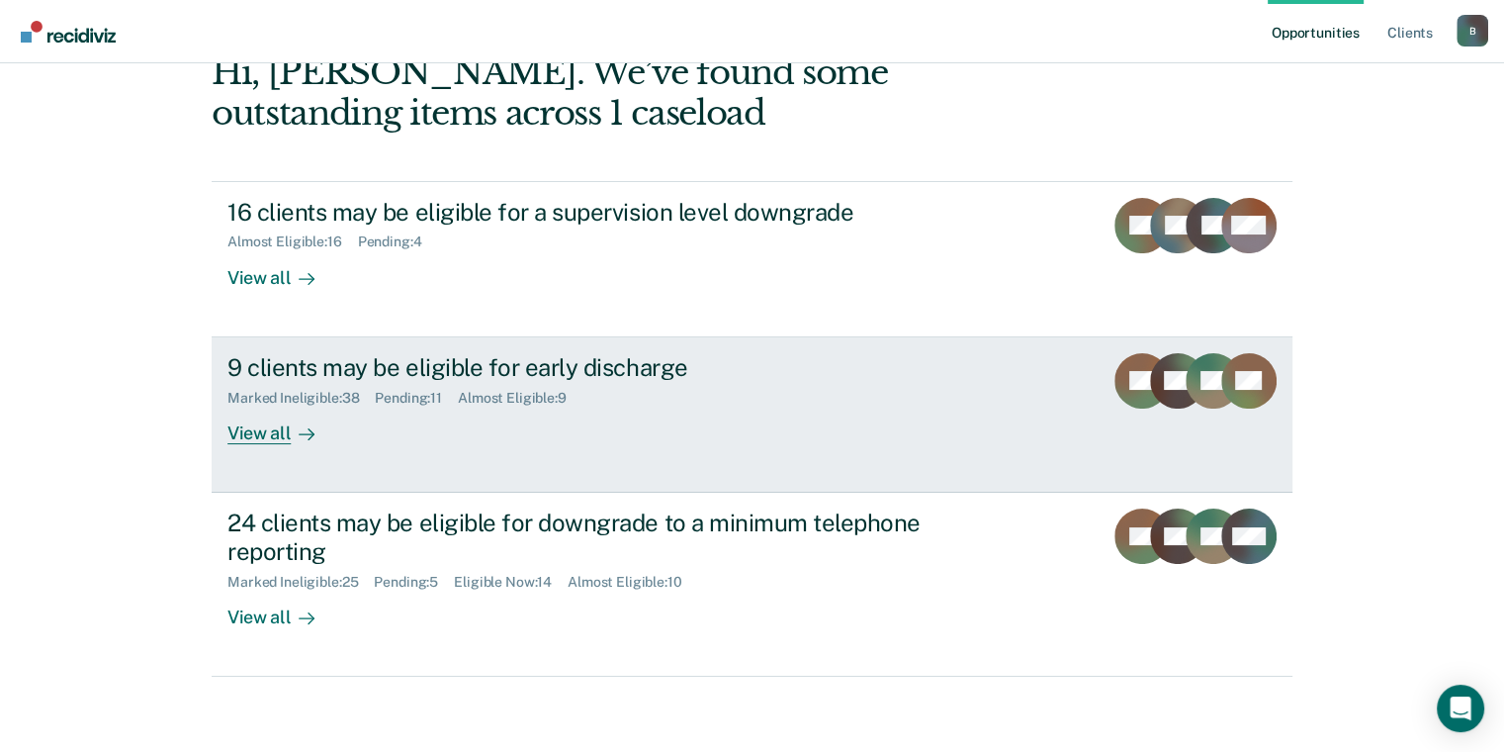
scroll to position [119, 0]
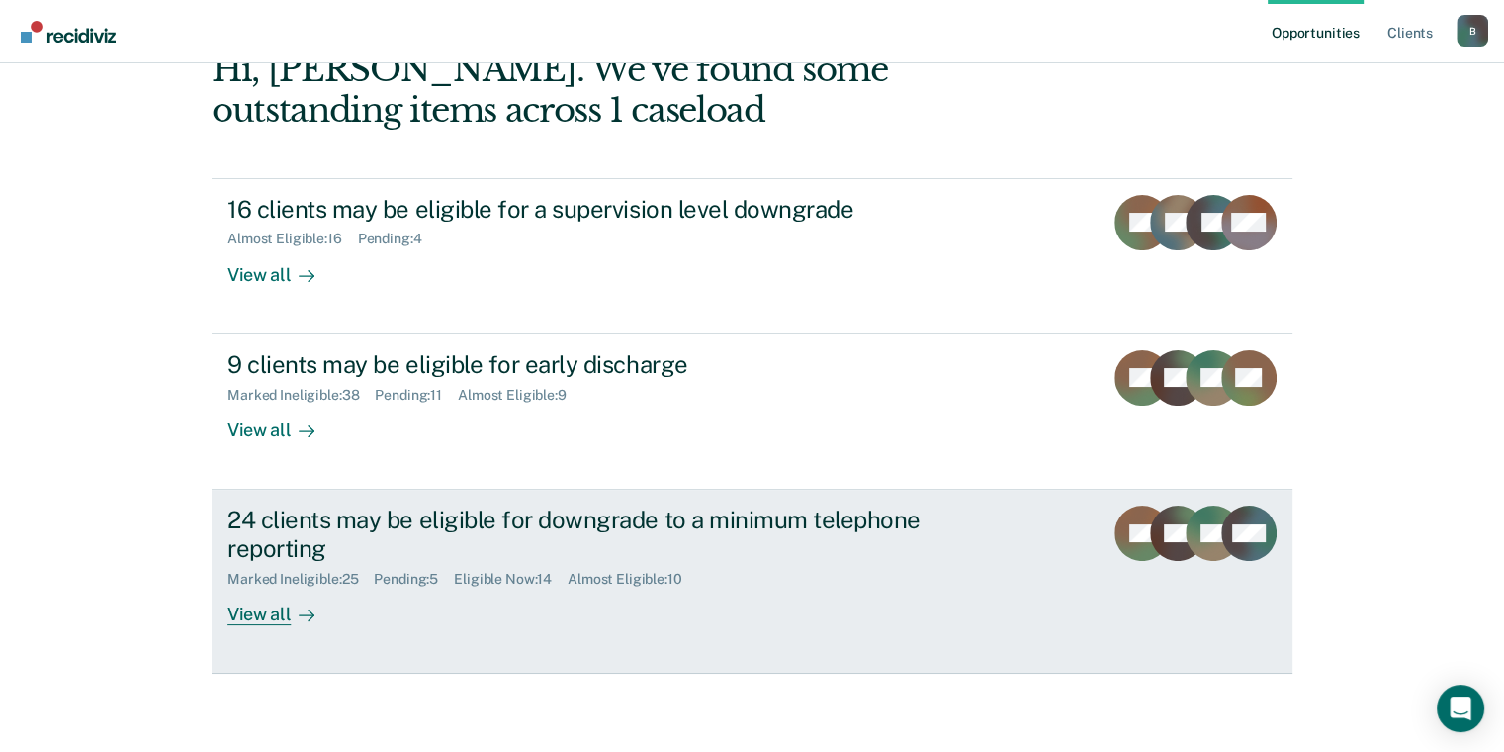
click at [252, 617] on div "View all" at bounding box center [282, 605] width 111 height 39
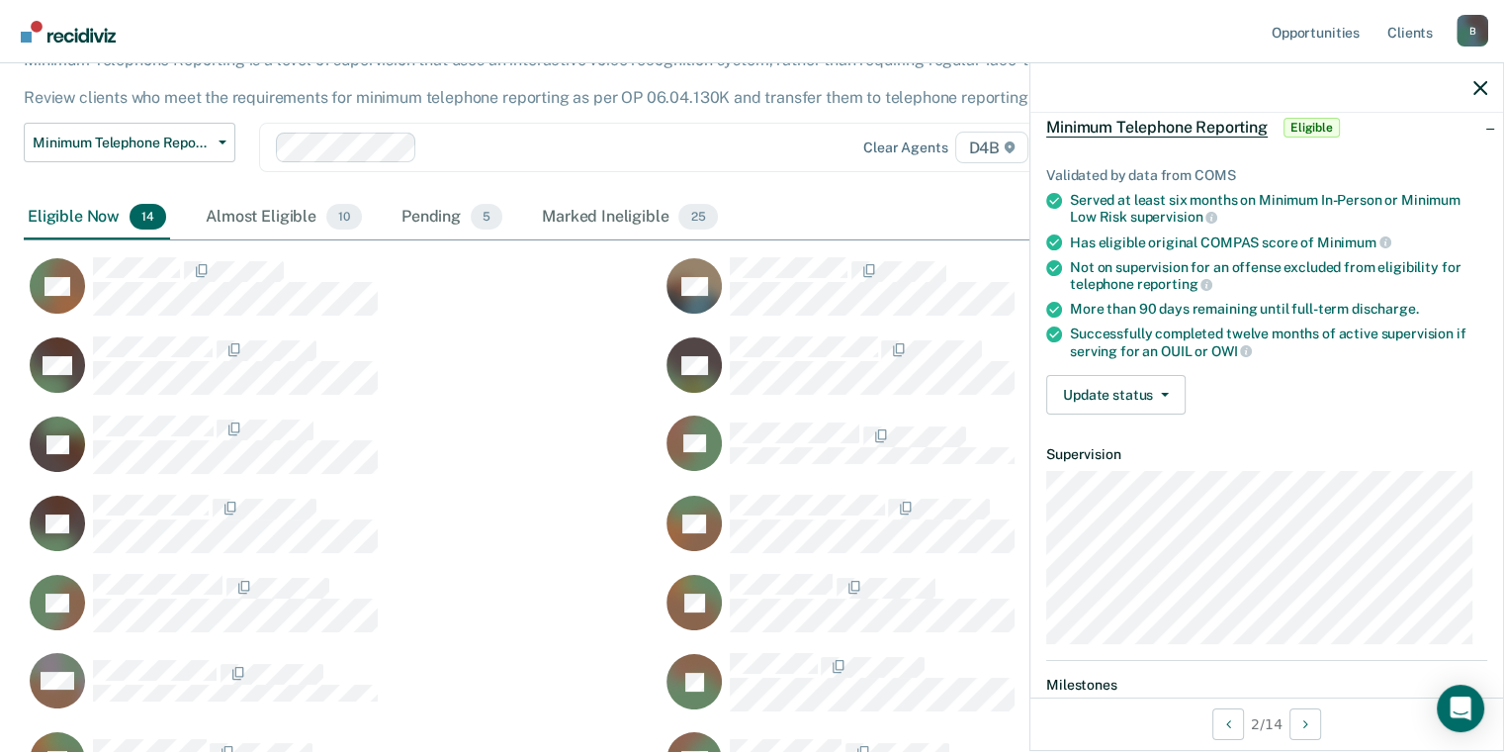
scroll to position [99, 0]
click at [1167, 388] on button "Update status" at bounding box center [1115, 394] width 139 height 40
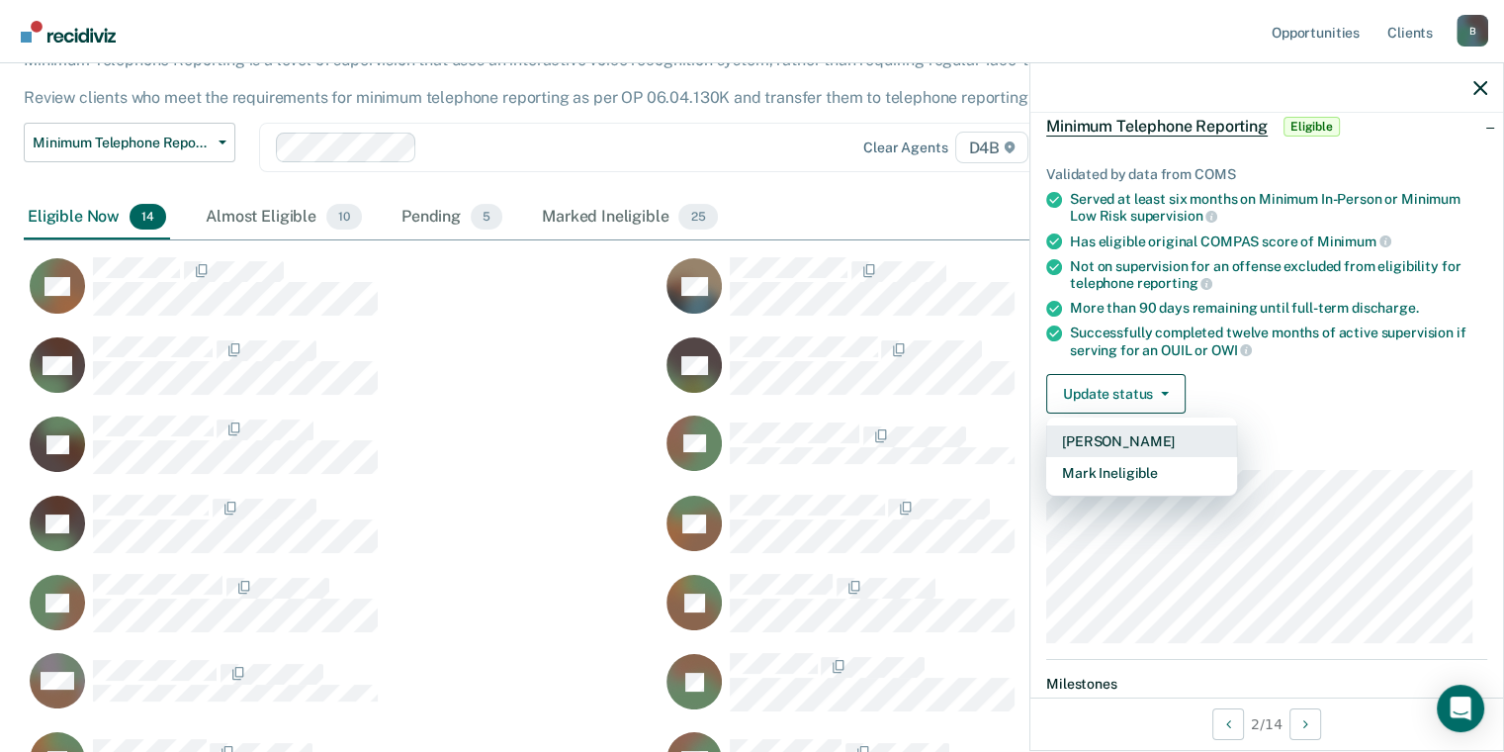
click at [1142, 441] on button "[PERSON_NAME]" at bounding box center [1141, 441] width 191 height 32
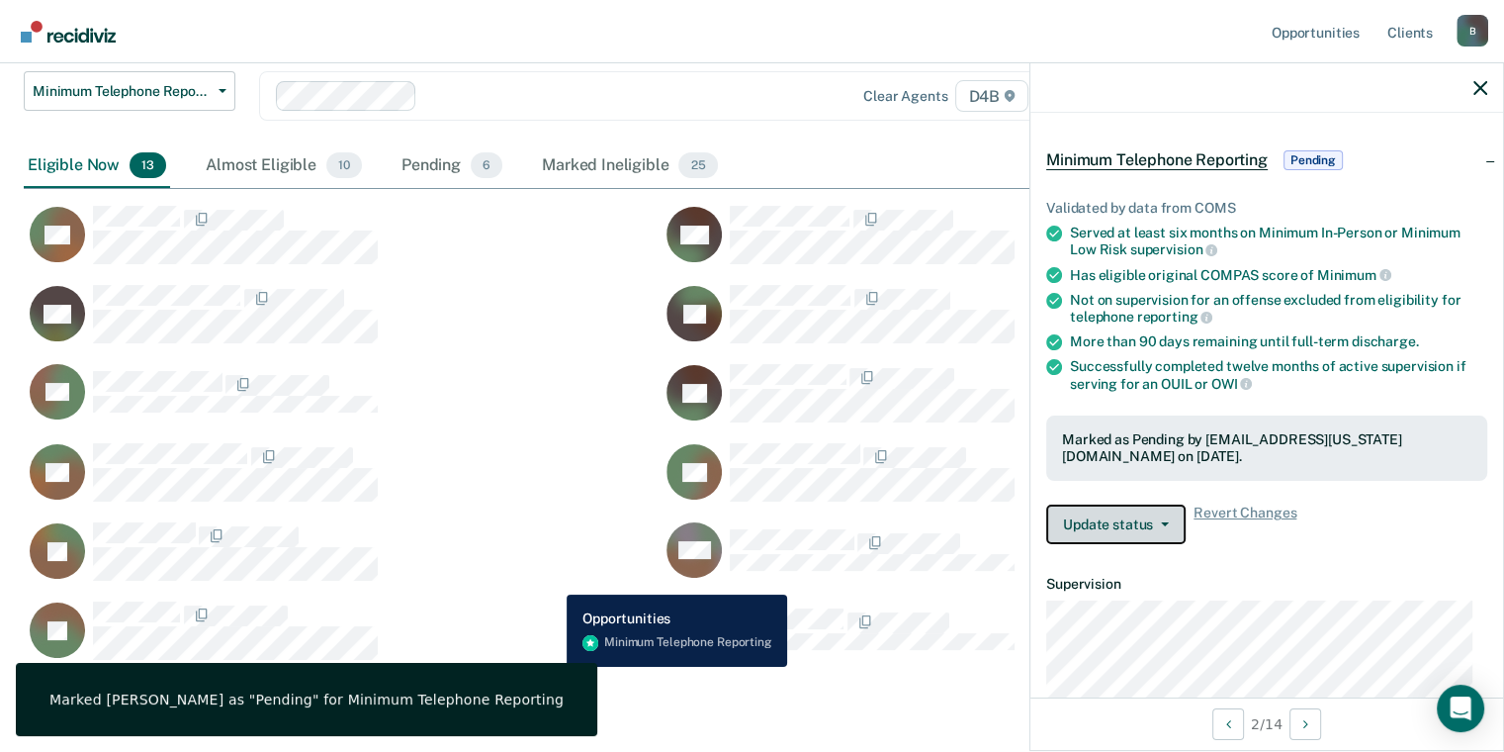
scroll to position [198, 0]
